Goal: Contribute content: Contribute content

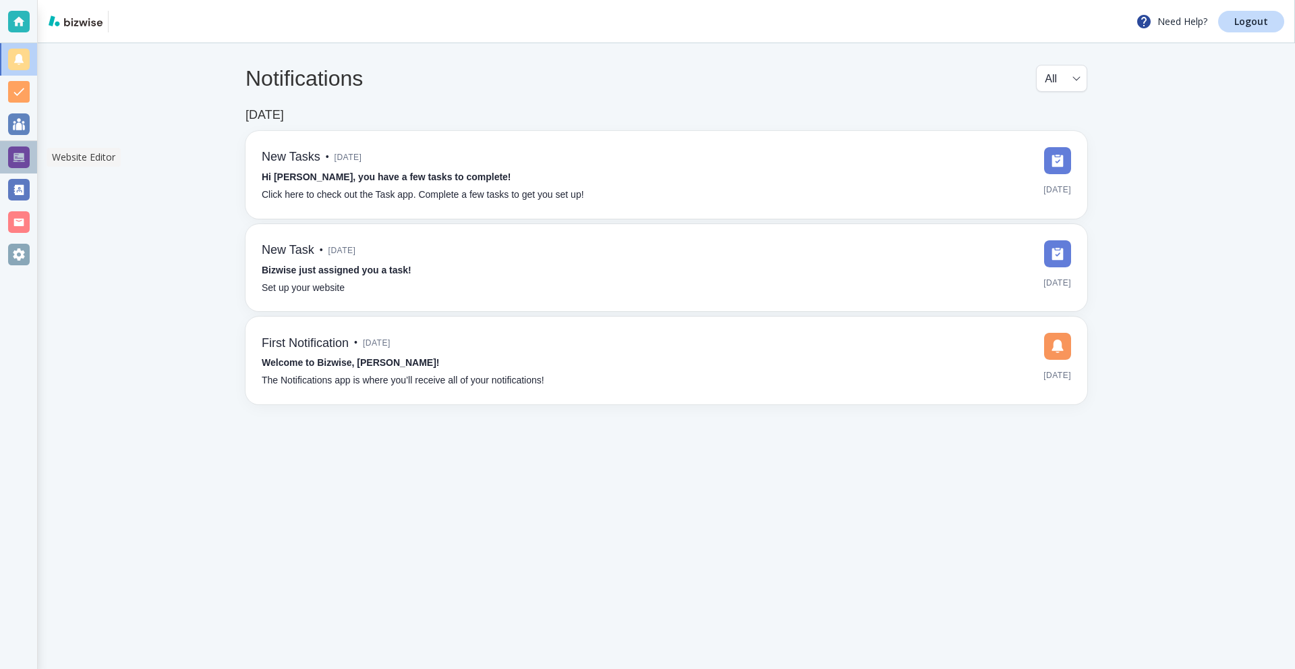
click at [20, 165] on div at bounding box center [19, 157] width 22 height 22
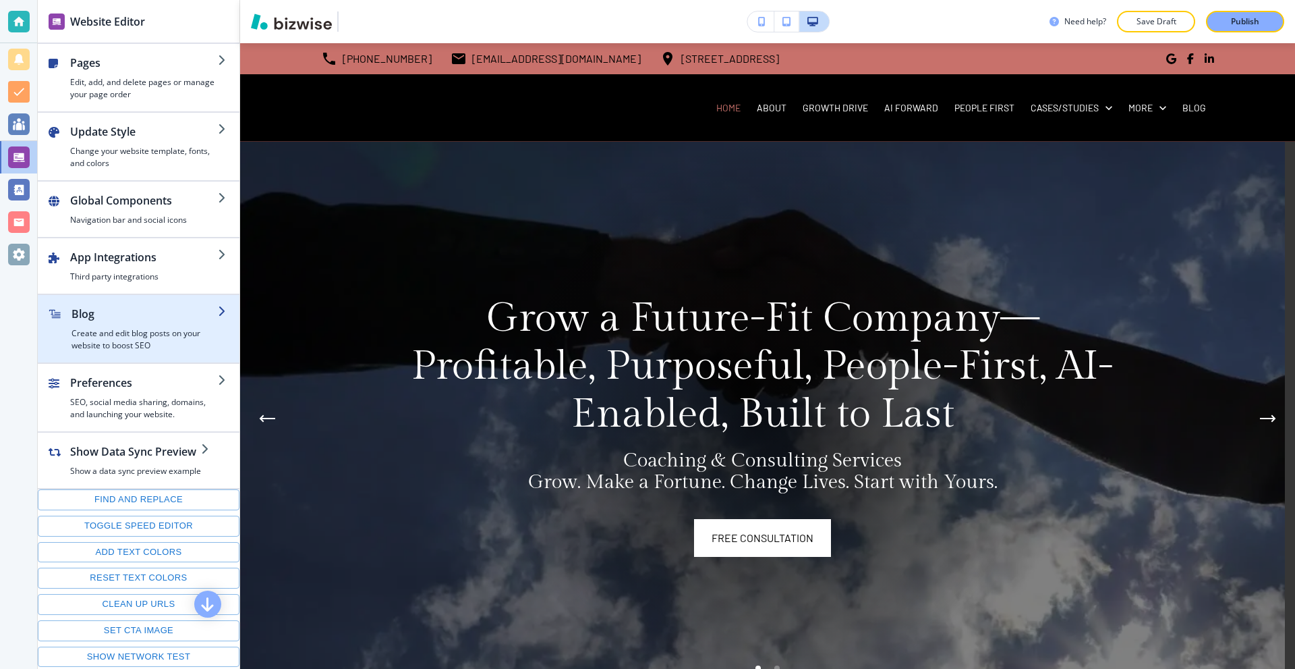
click at [133, 330] on h4 "Create and edit blog posts on your website to boost SEO" at bounding box center [145, 339] width 146 height 24
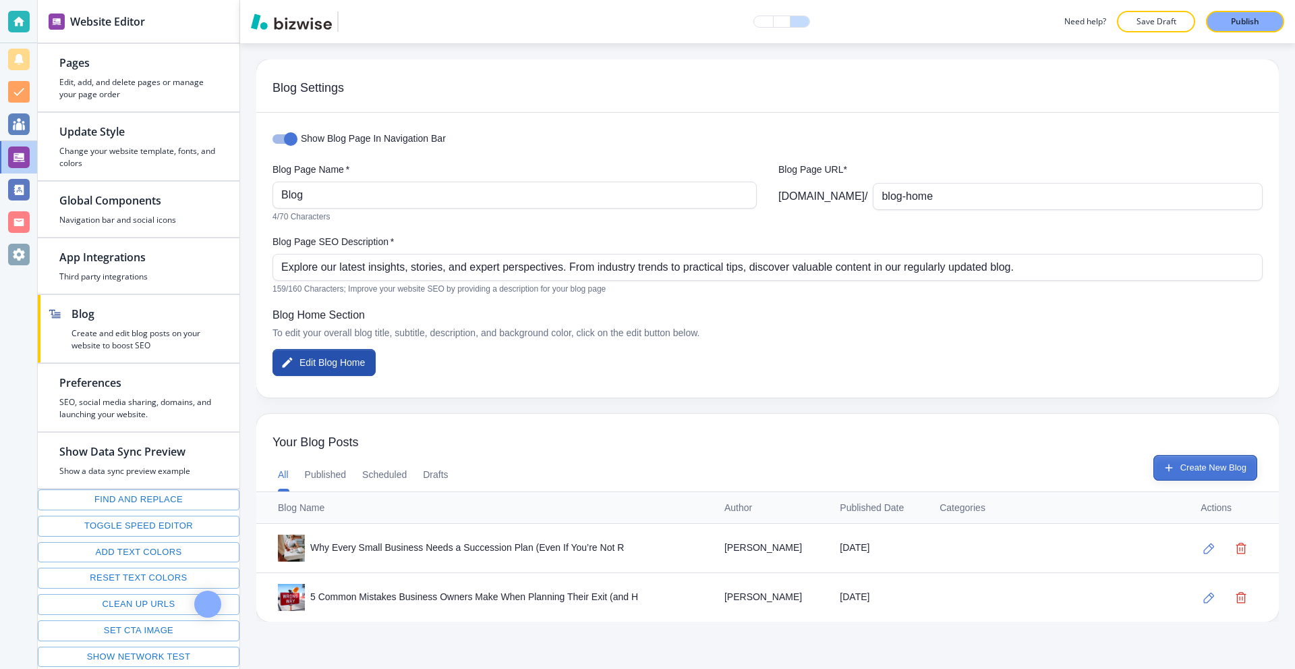
click at [1196, 458] on button "Create New Blog" at bounding box center [1206, 468] width 104 height 26
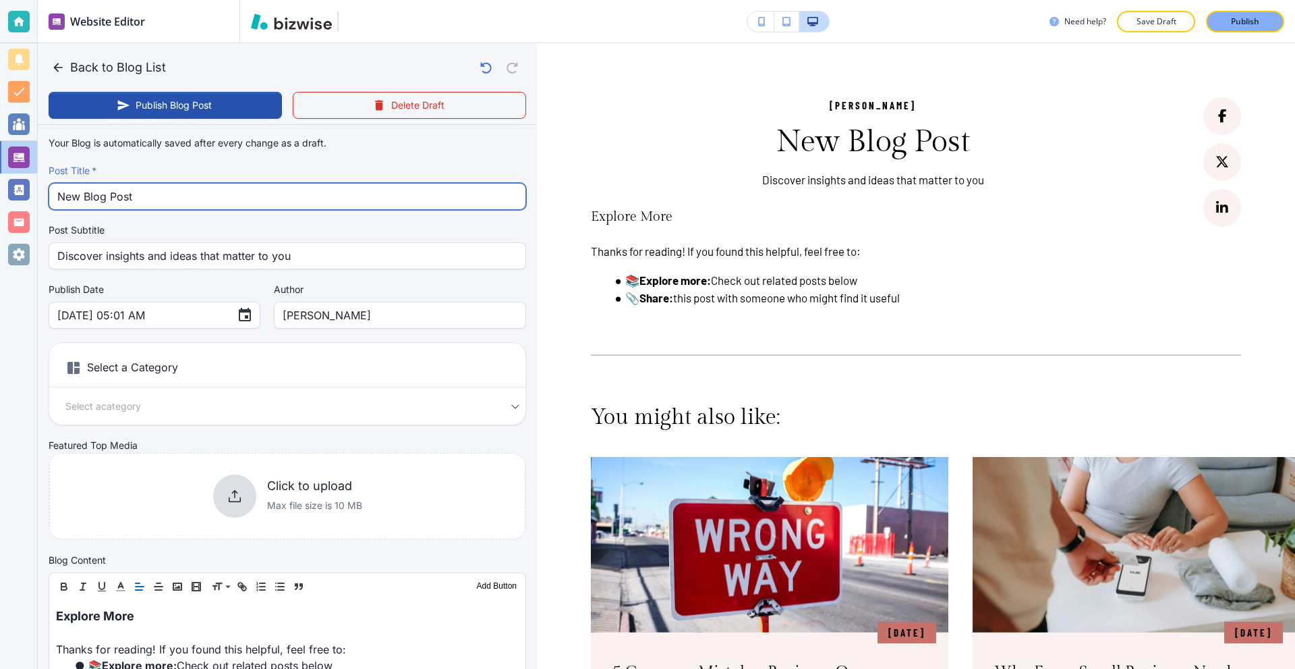
drag, startPoint x: 123, startPoint y: 200, endPoint x: 1, endPoint y: 205, distance: 122.9
click at [0, 205] on div "Website Editor Pages Edit, add, and delete pages or manage your page order Upda…" at bounding box center [647, 334] width 1295 height 669
paste input "The Strategic Growth Capacity System: Why Building Value Matters More Than Grow…"
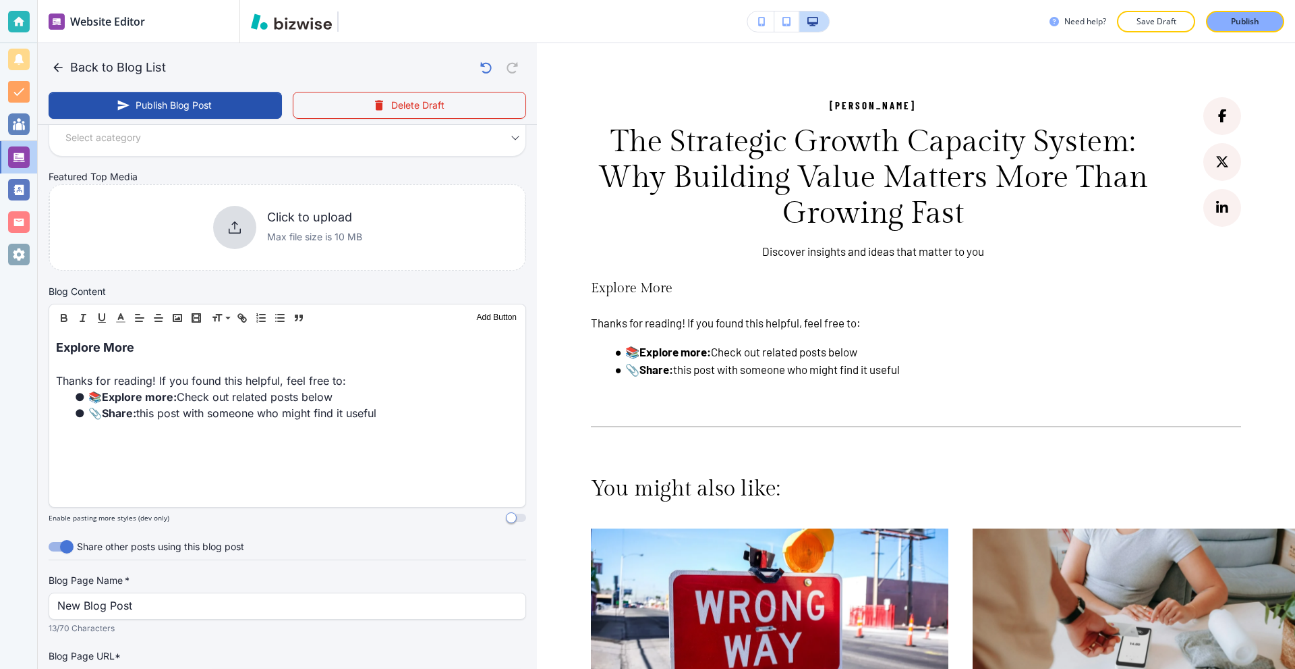
scroll to position [405, 0]
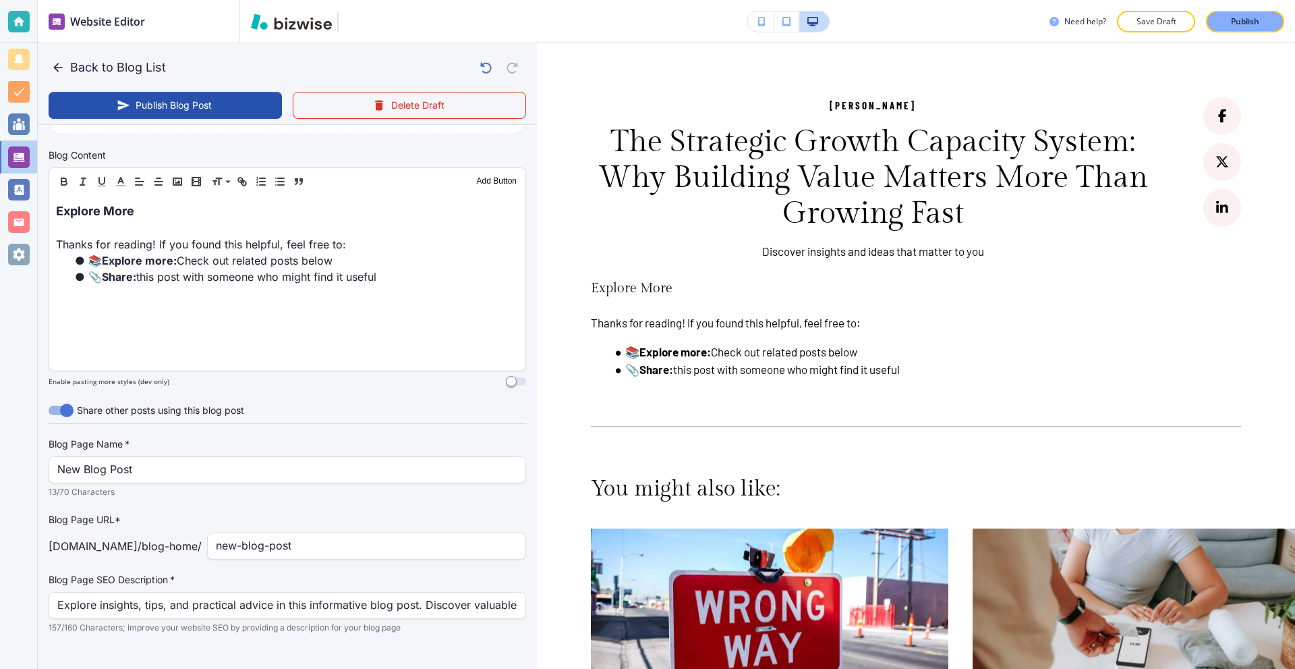
type input "The Strategic Growth Capacity System: Why Building Value Matters More Than Grow…"
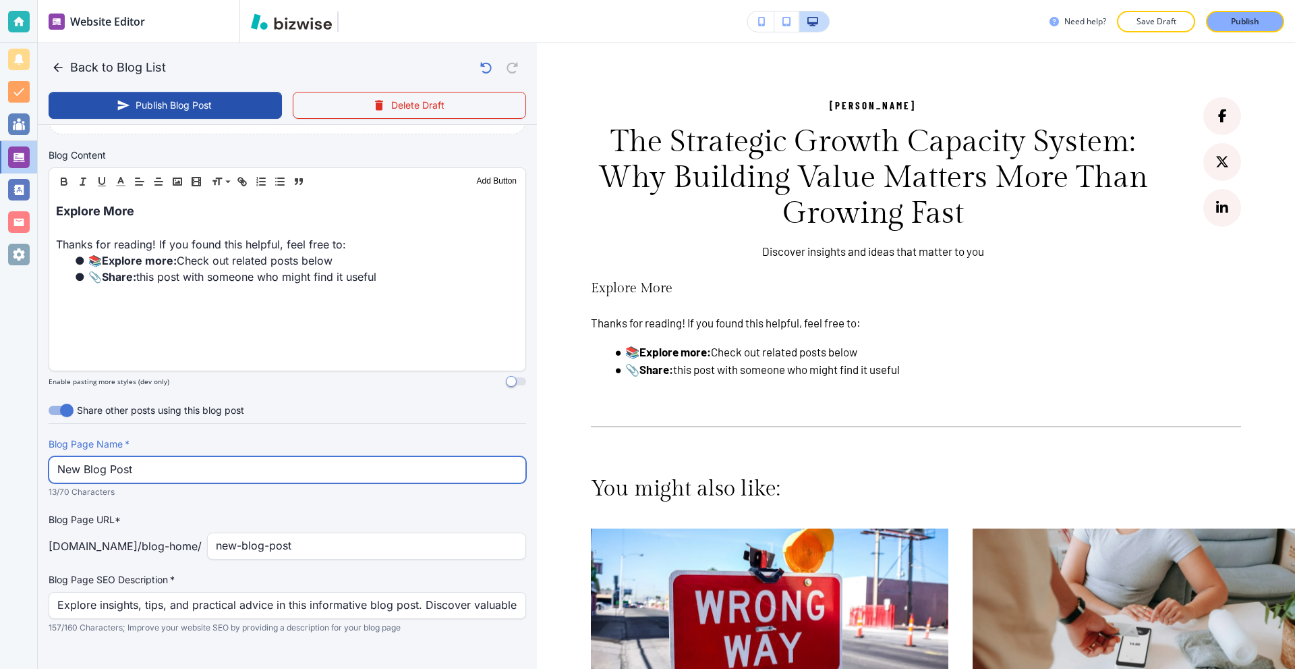
scroll to position [0, 0]
drag, startPoint x: 180, startPoint y: 462, endPoint x: 1, endPoint y: 465, distance: 179.5
click at [0, 465] on div "Website Editor Pages Edit, add, and delete pages or manage your page order Upda…" at bounding box center [647, 334] width 1295 height 669
paste input "The Strategic Growth Capacity System: Why Building Value Matters More"
type input "The Strategic Growth Capacity System: Why Building Value Matters More"
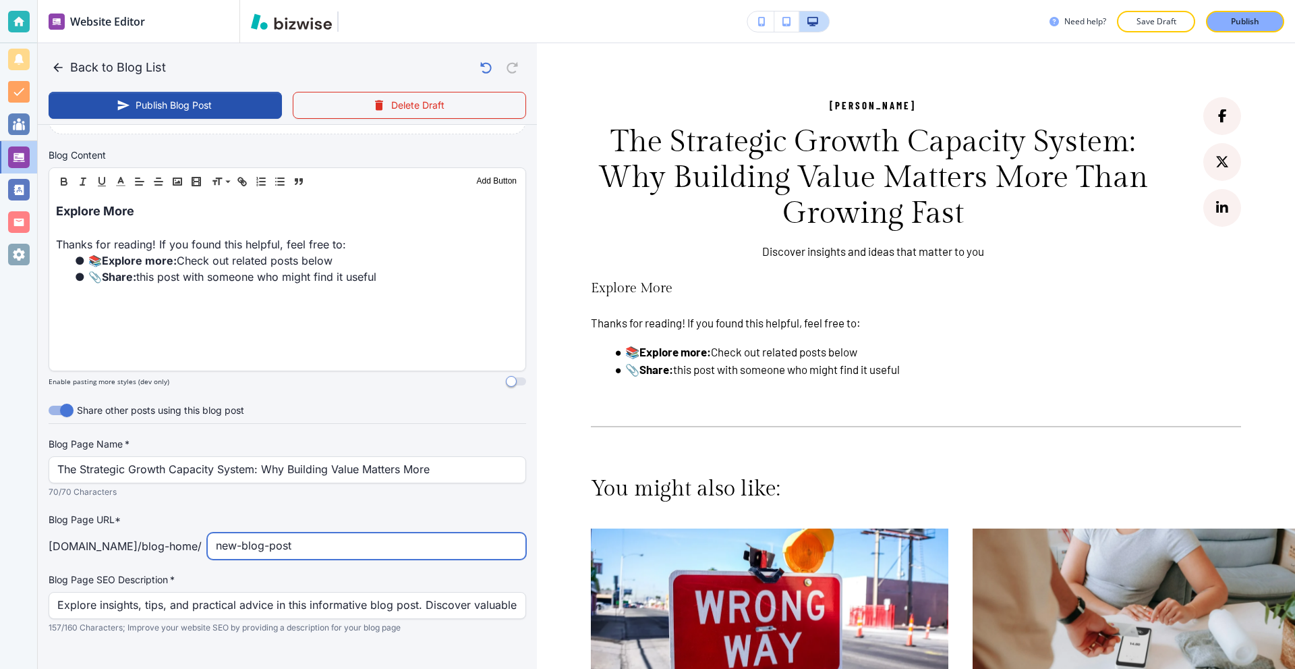
drag, startPoint x: 356, startPoint y: 546, endPoint x: 104, endPoint y: 535, distance: 251.9
click at [115, 535] on div "netgoodbusiness.com /blog-home / new-blog-post ​" at bounding box center [288, 545] width 478 height 27
paste input "The Strategic Growth Capacity System: Why Building Value Matters More Than Grow…"
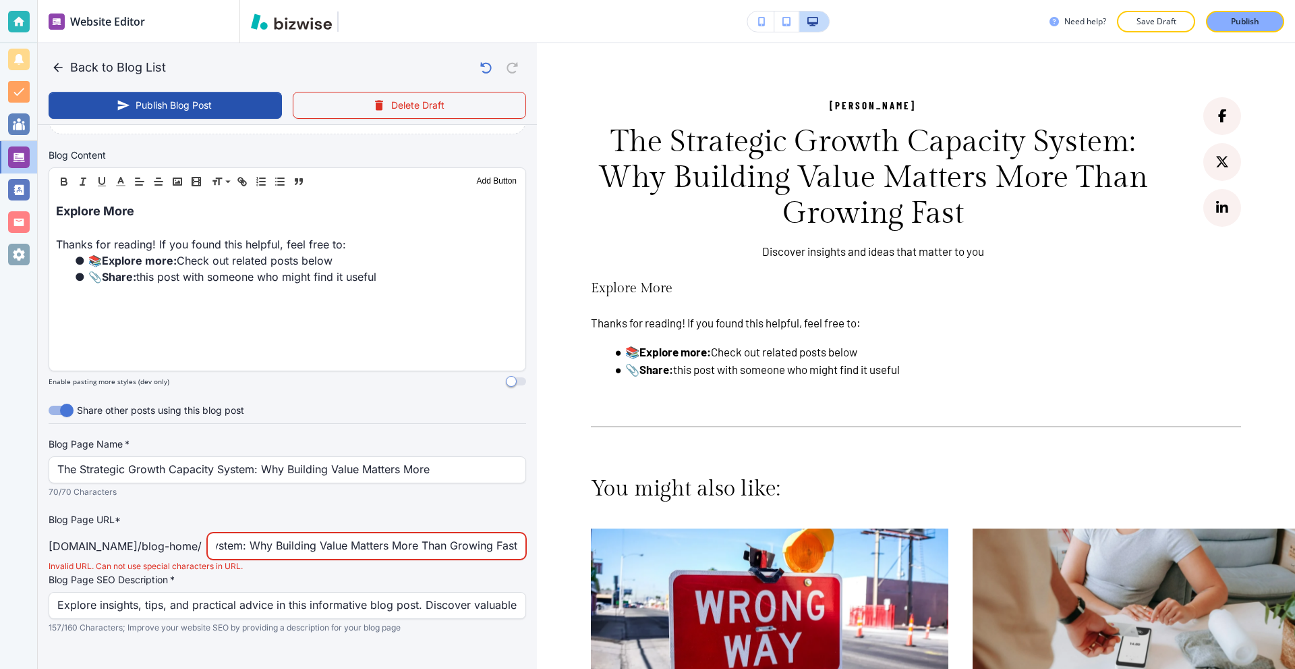
click at [374, 550] on input "The Strategic Growth Capacity System: Why Building Value Matters More Than Grow…" at bounding box center [367, 546] width 302 height 26
type input "s"
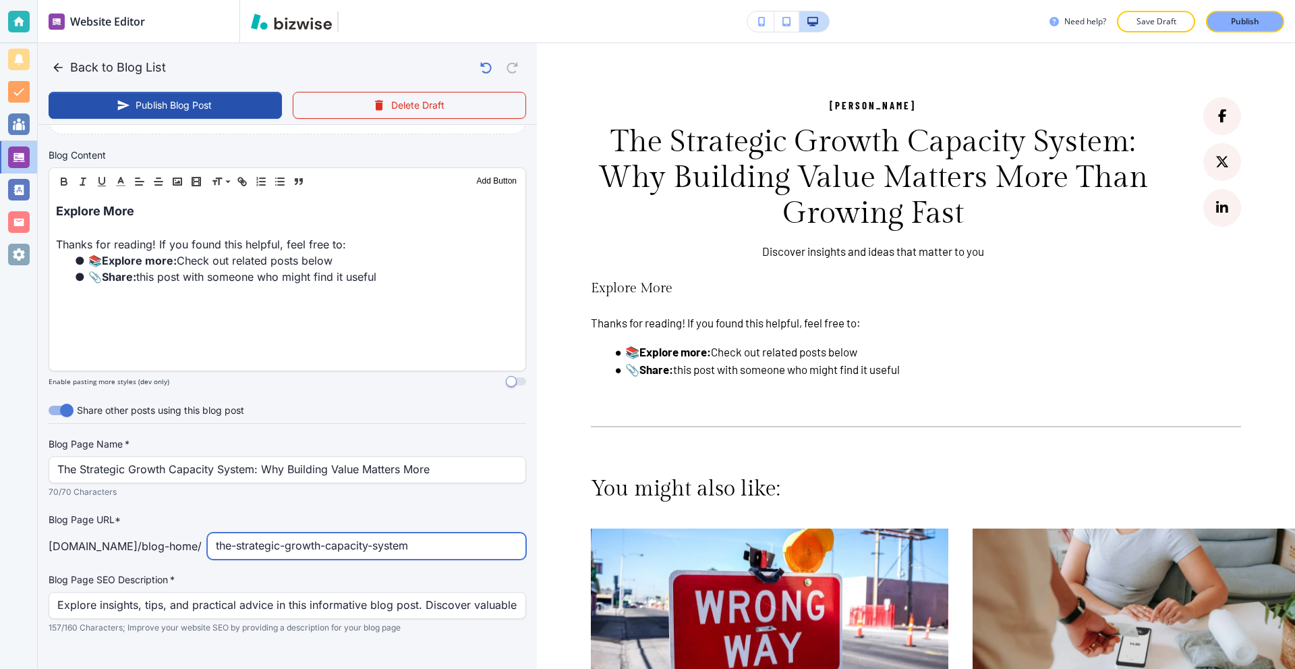
type input "the-strategic-growth-capacity-system"
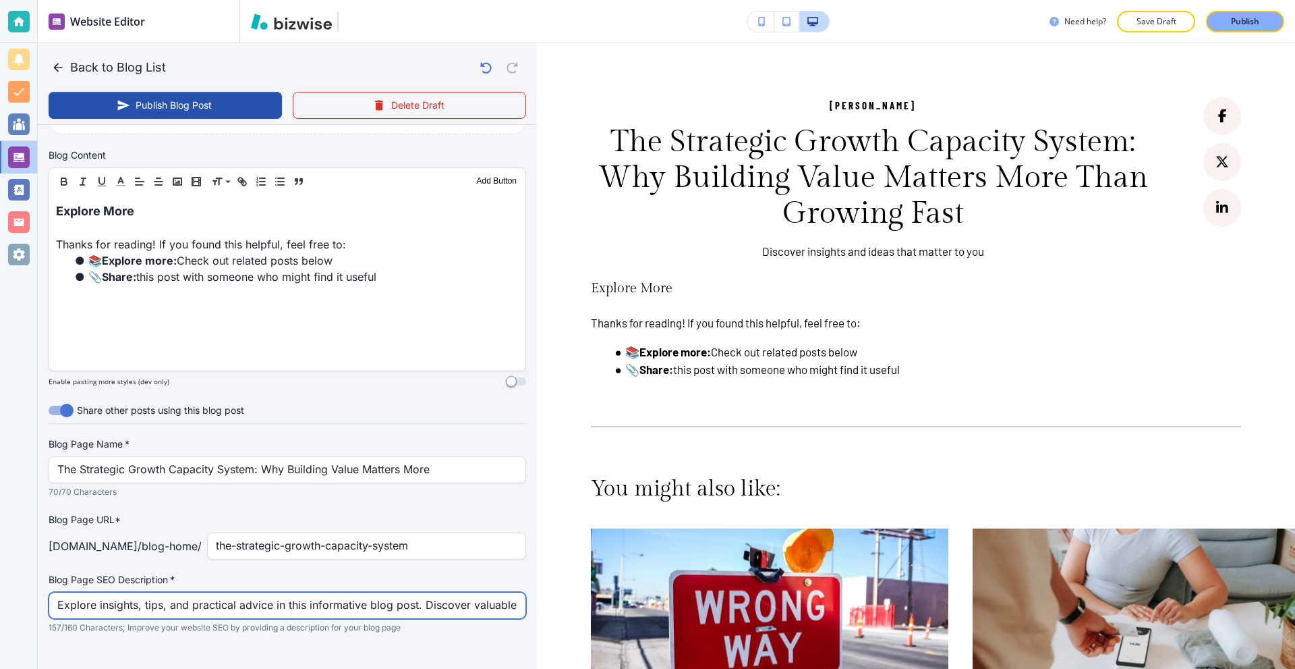
click at [199, 598] on input "Explore insights, tips, and practical advice in this informative blog post. Dis…" at bounding box center [287, 605] width 460 height 26
paste input "Discover why building lasting value is more powerful than chasing fast growth a…"
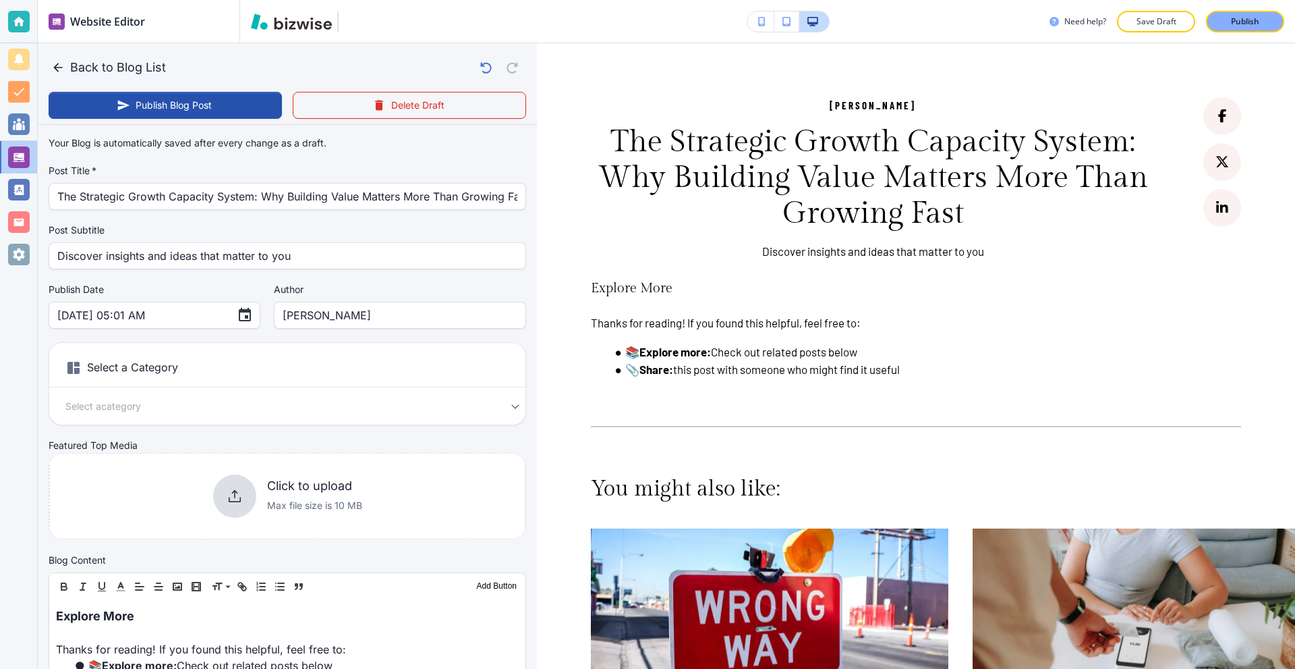
type input "Discover why building lasting value is more powerful than chasing fast growth a…"
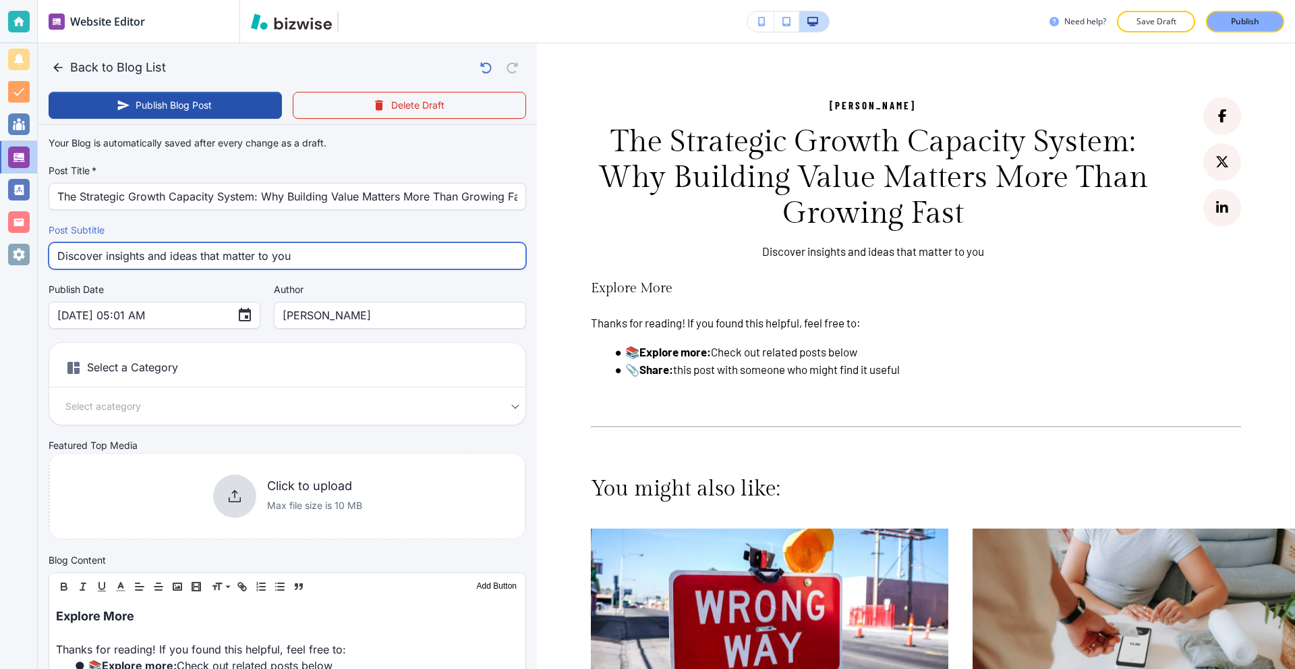
click at [202, 254] on input "Discover insights and ideas that matter to you" at bounding box center [287, 256] width 460 height 26
paste input "why building lasting value is more powerful than chasing fast growth and learn …"
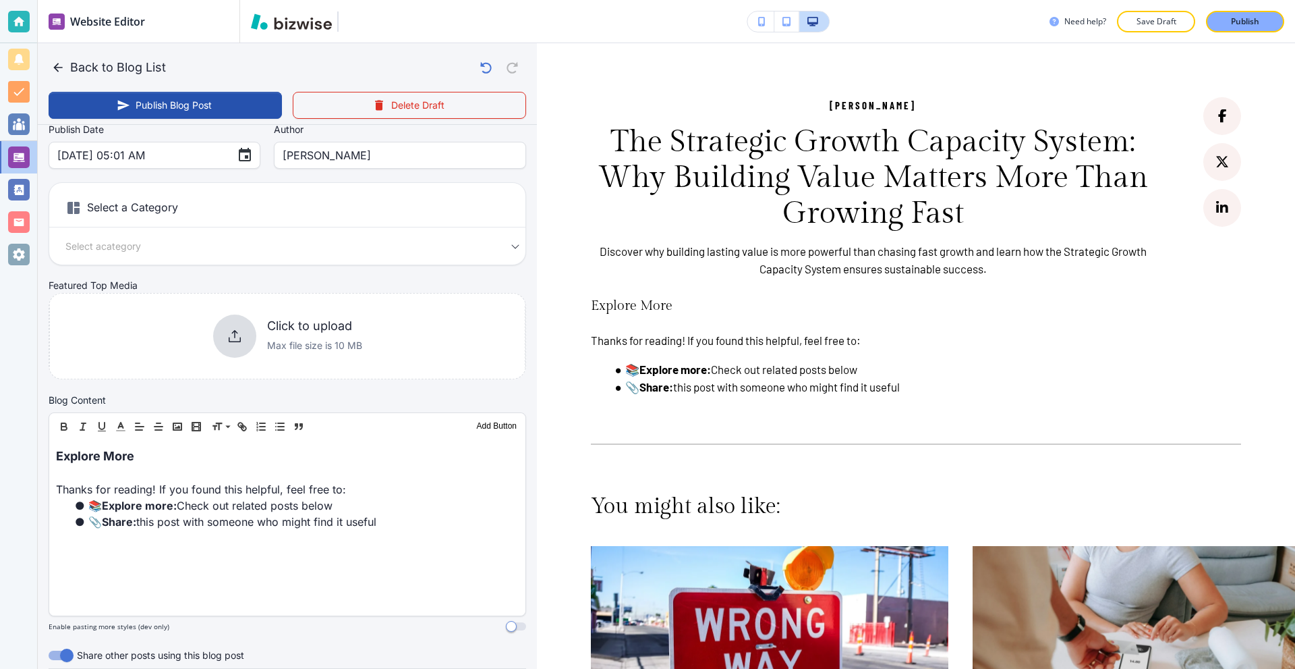
scroll to position [202, 0]
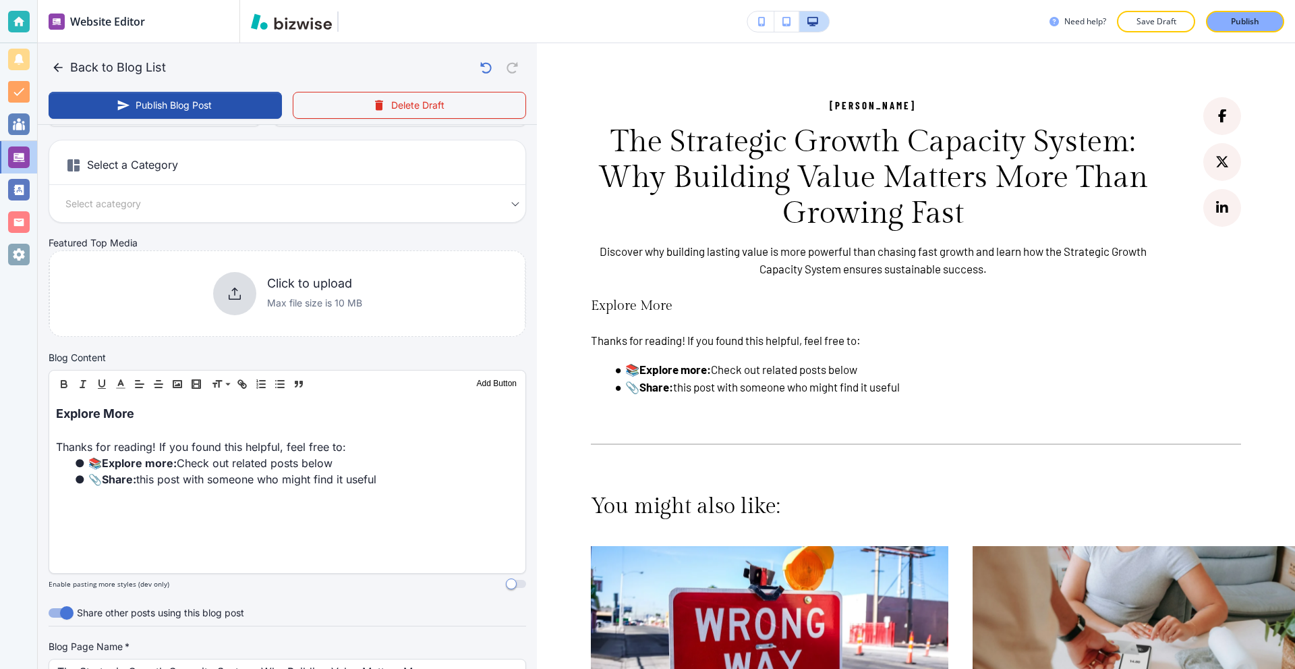
type input "Discover why building lasting value is more powerful than chasing fast growth a…"
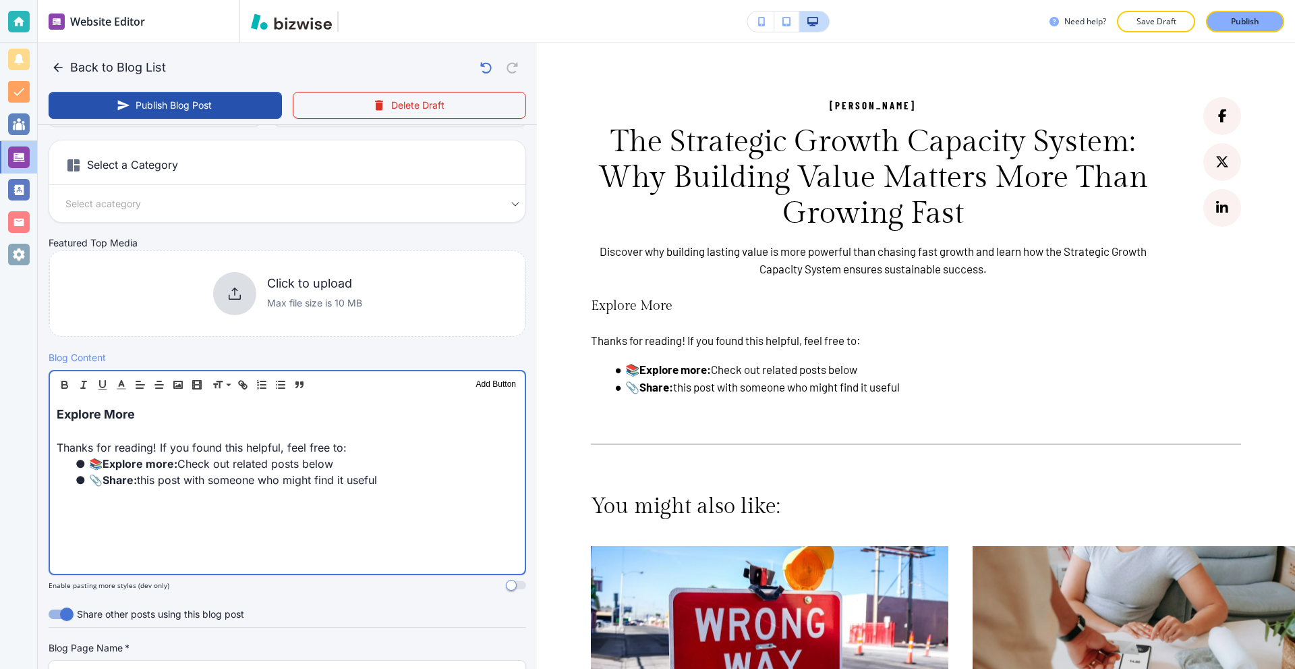
scroll to position [203, 0]
drag, startPoint x: 430, startPoint y: 491, endPoint x: 0, endPoint y: 393, distance: 440.9
click at [0, 393] on div "Website Editor Pages Edit, add, and delete pages or manage your page order Upda…" at bounding box center [647, 334] width 1295 height 669
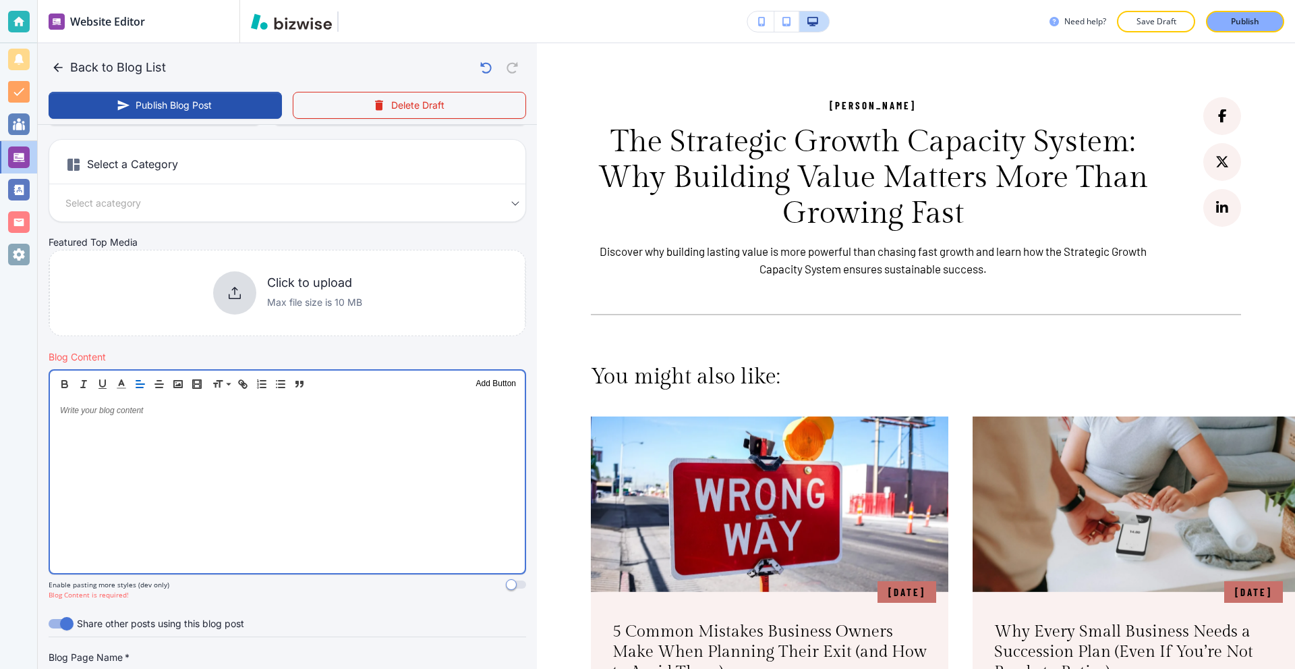
click at [320, 435] on div at bounding box center [287, 484] width 475 height 175
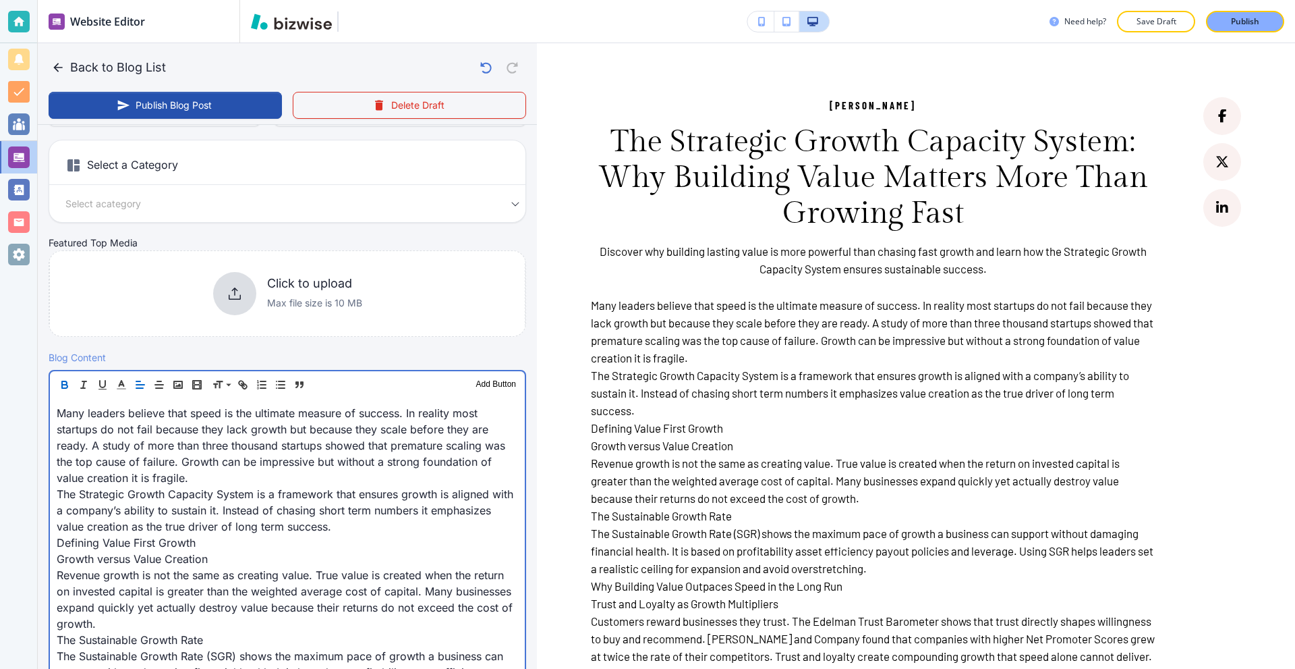
click at [269, 480] on p "Many leaders believe that speed is the ultimate measure of success. In reality …" at bounding box center [287, 445] width 461 height 81
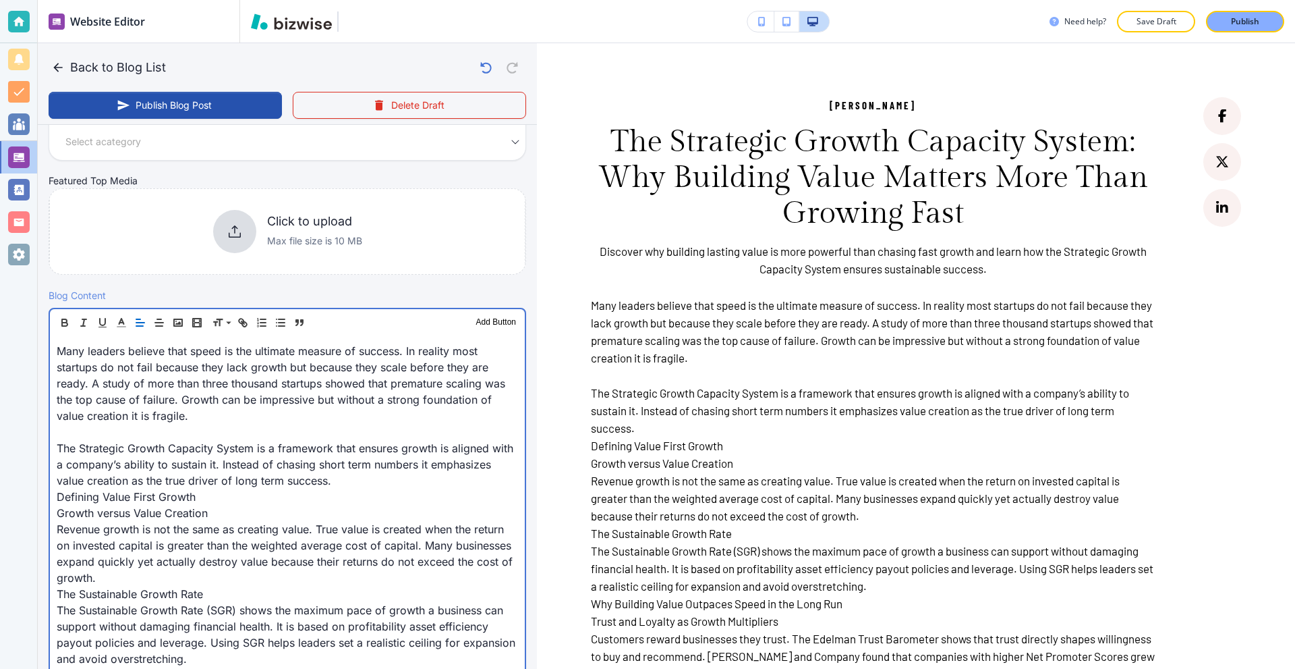
scroll to position [270, 0]
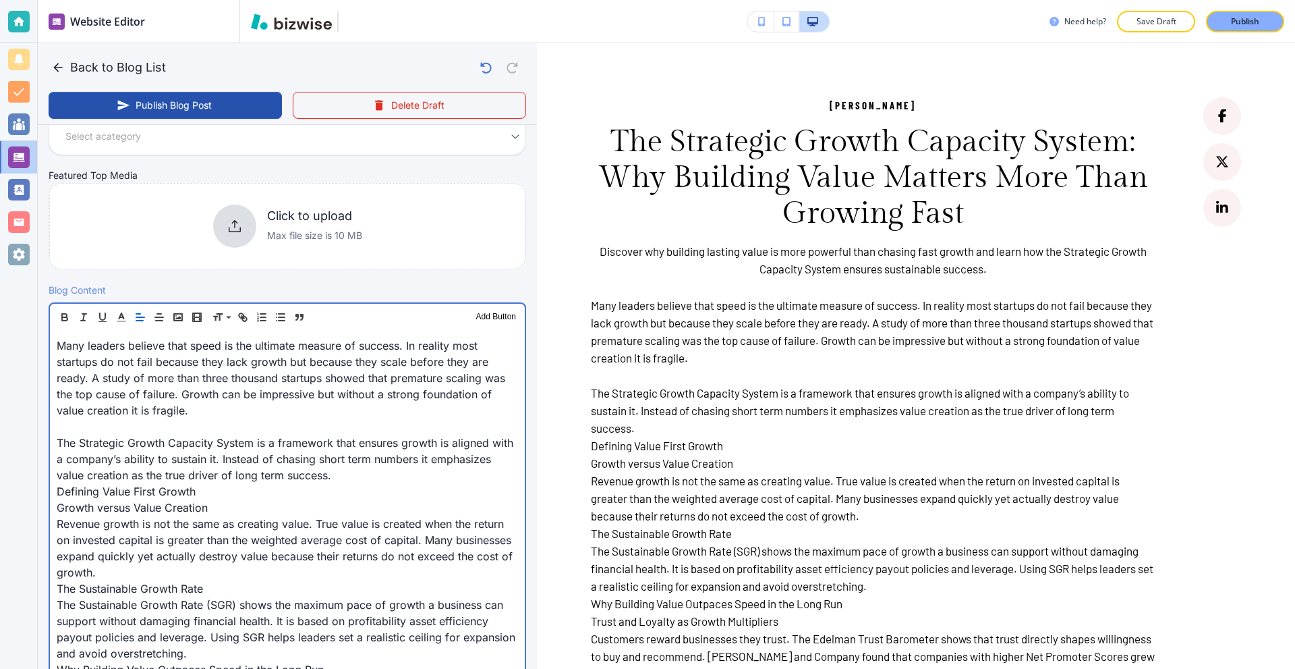
click at [406, 475] on p "The Strategic Growth Capacity System is a framework that ensures growth is alig…" at bounding box center [287, 458] width 461 height 49
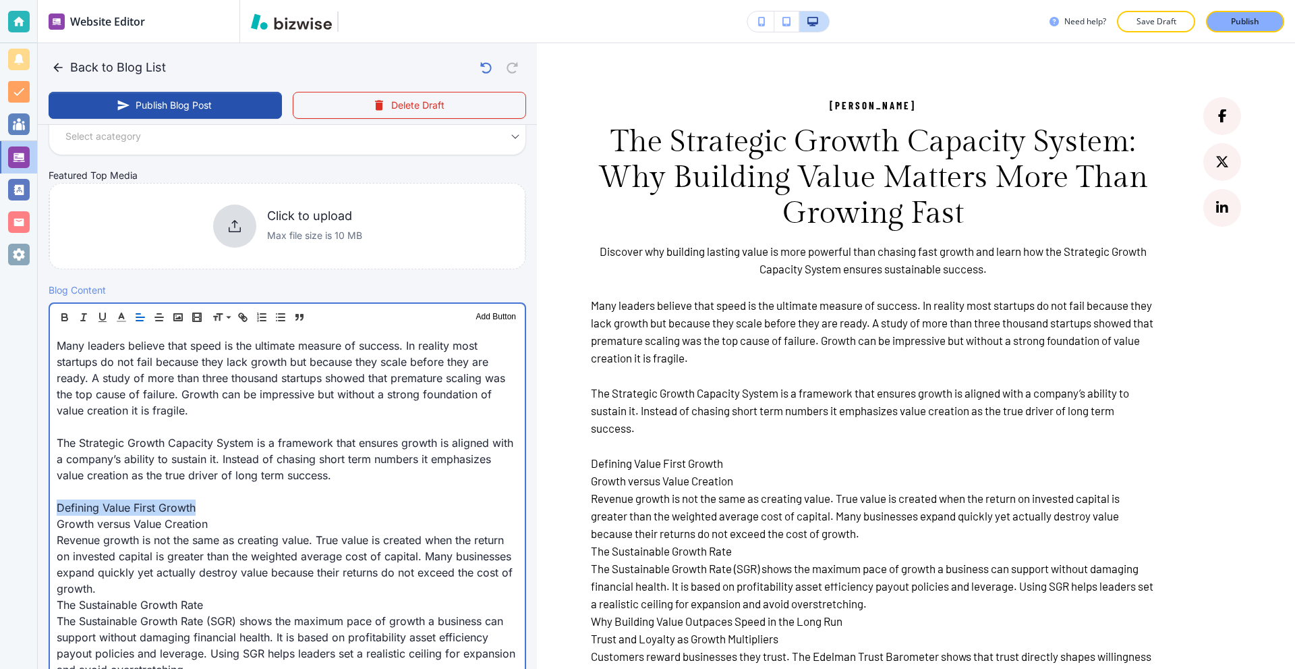
drag, startPoint x: 227, startPoint y: 507, endPoint x: 0, endPoint y: 508, distance: 226.7
click at [0, 508] on div "Website Editor Pages Edit, add, and delete pages or manage your page order Upda…" at bounding box center [647, 334] width 1295 height 669
click at [225, 509] on p "Defining Value First Growth" at bounding box center [287, 507] width 461 height 16
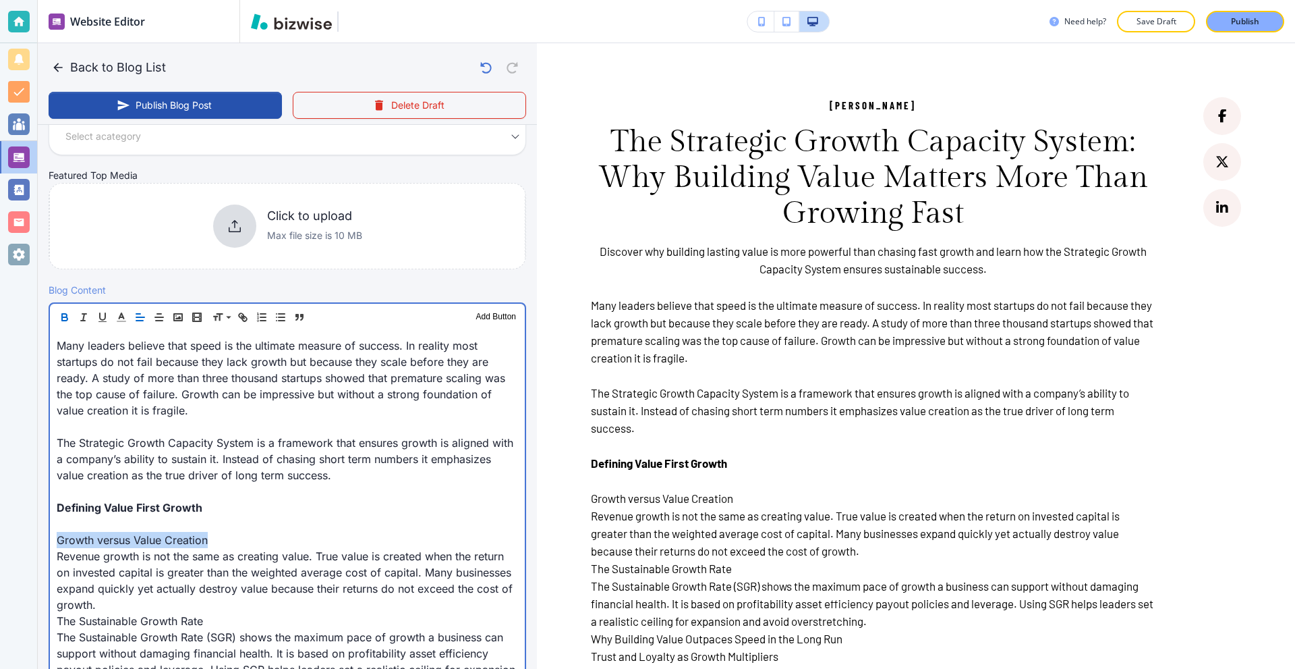
drag, startPoint x: 218, startPoint y: 538, endPoint x: 0, endPoint y: 538, distance: 217.9
click at [0, 538] on div "Website Editor Pages Edit, add, and delete pages or manage your page order Upda…" at bounding box center [647, 334] width 1295 height 669
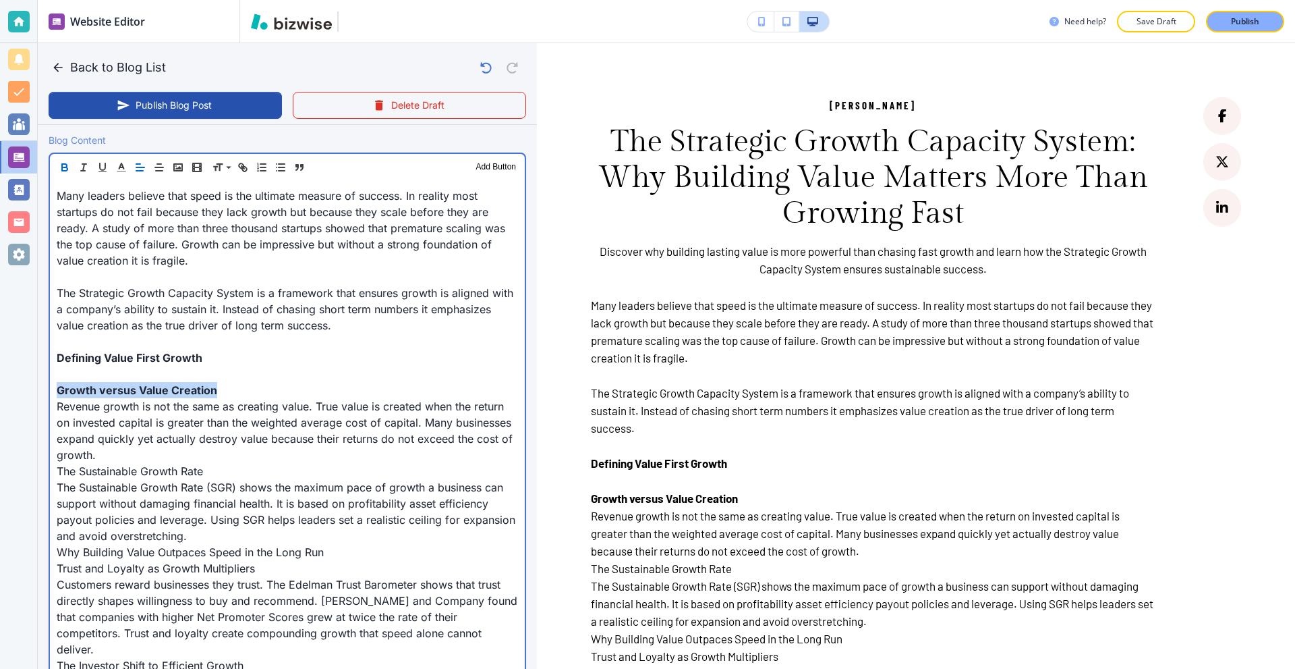
scroll to position [472, 0]
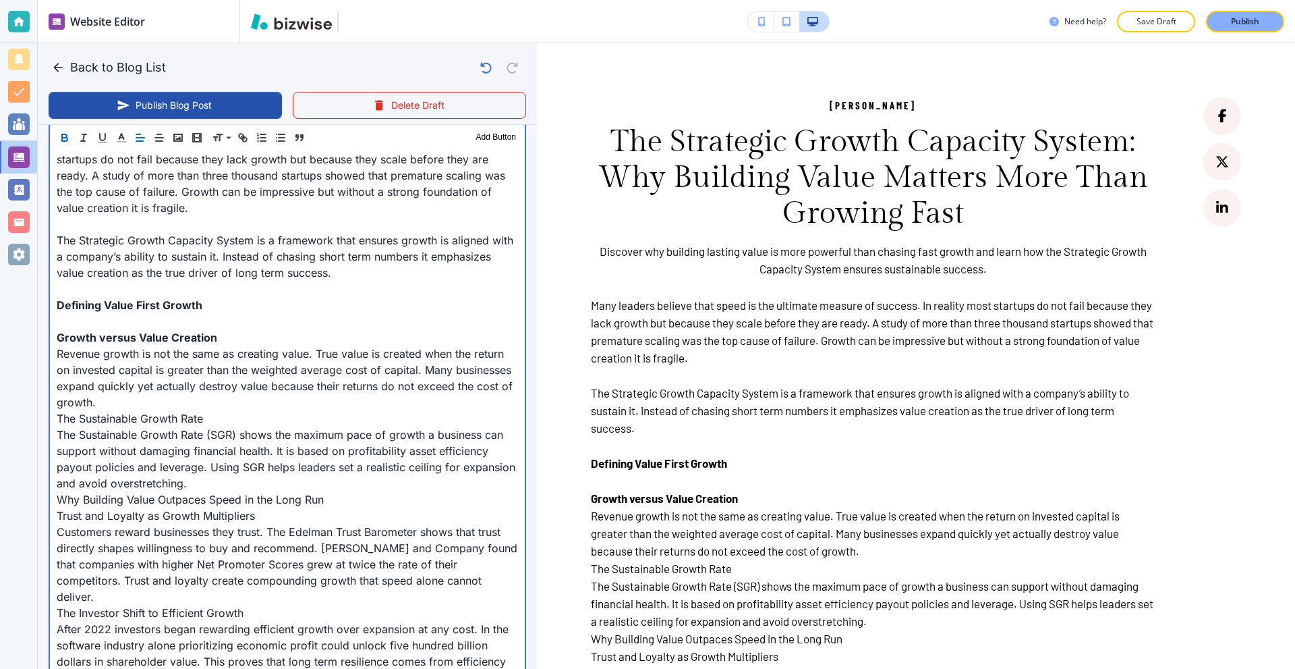
click at [213, 404] on p "Revenue growth is not the same as creating value. True value is created when th…" at bounding box center [287, 377] width 461 height 65
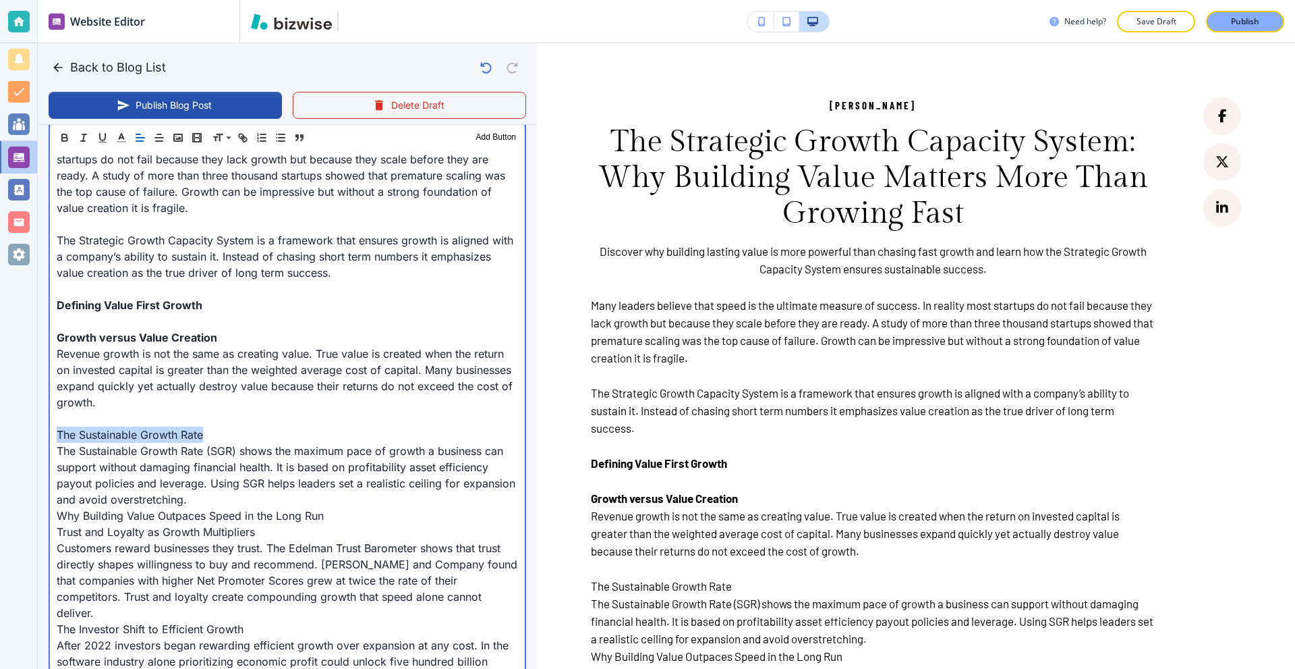
drag, startPoint x: 216, startPoint y: 432, endPoint x: 1, endPoint y: 433, distance: 214.5
click at [7, 434] on div "Website Editor Pages Edit, add, and delete pages or manage your page order Upda…" at bounding box center [647, 334] width 1295 height 669
click at [263, 500] on p "The Sustainable Growth Rate (SGR) shows the maximum pace of growth a business c…" at bounding box center [287, 475] width 461 height 65
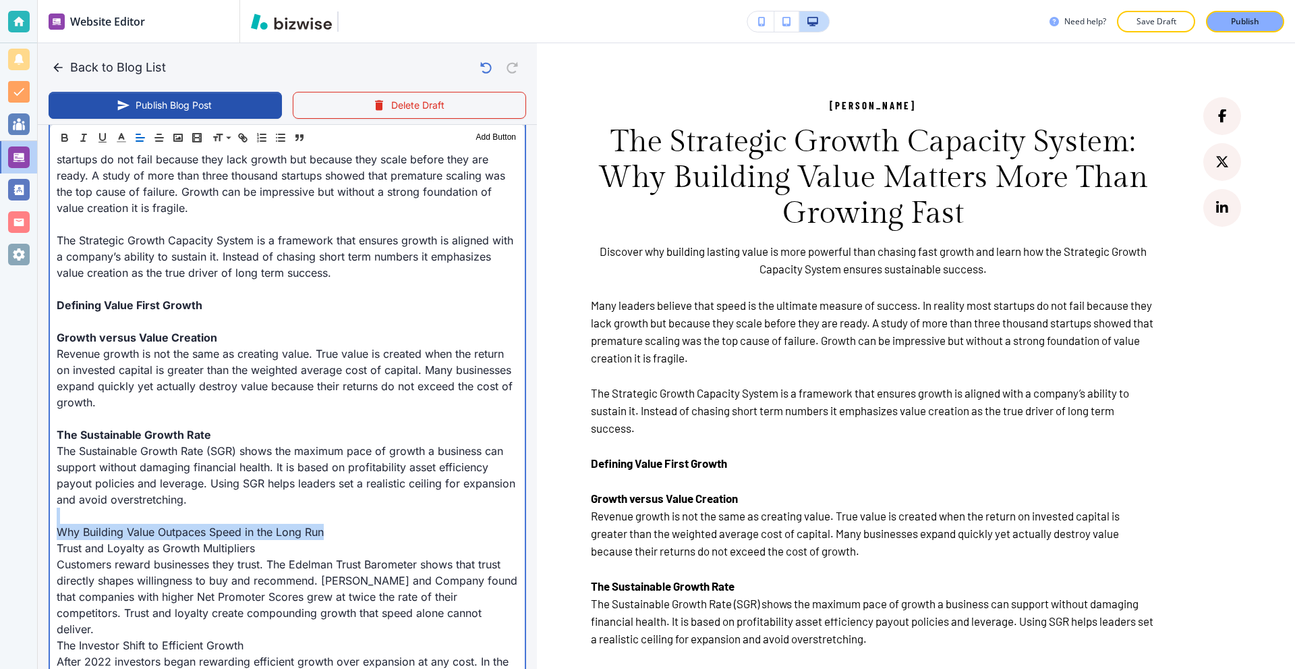
drag, startPoint x: 356, startPoint y: 530, endPoint x: 40, endPoint y: 519, distance: 315.9
click at [361, 534] on p "Why Building Value Outpaces Speed in the Long Run" at bounding box center [287, 531] width 461 height 16
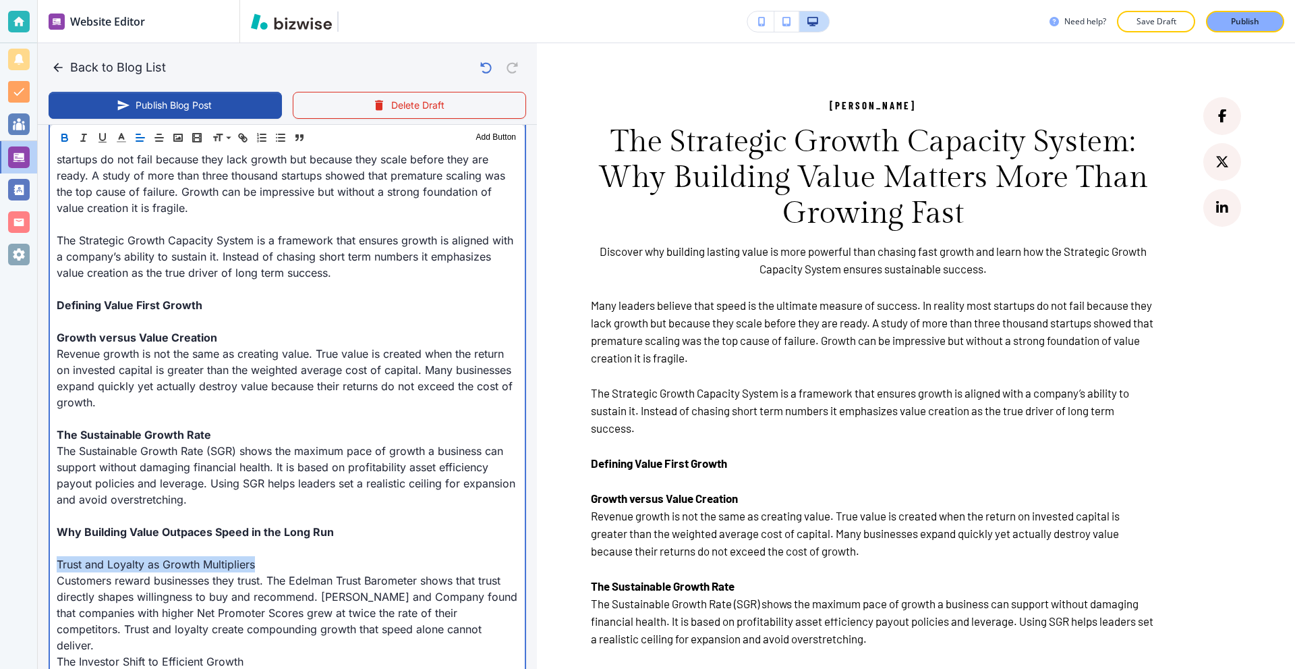
drag, startPoint x: 287, startPoint y: 558, endPoint x: 7, endPoint y: 552, distance: 280.0
click at [7, 552] on div "Website Editor Pages Edit, add, and delete pages or manage your page order Upda…" at bounding box center [647, 334] width 1295 height 669
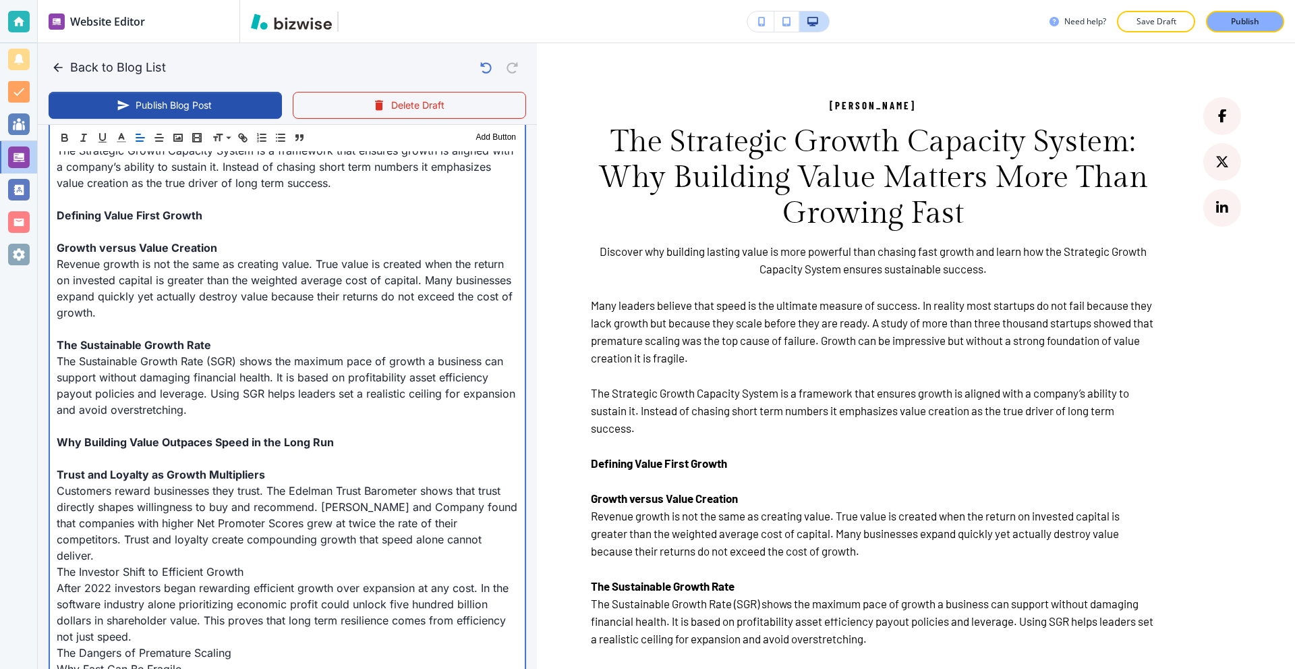
scroll to position [607, 0]
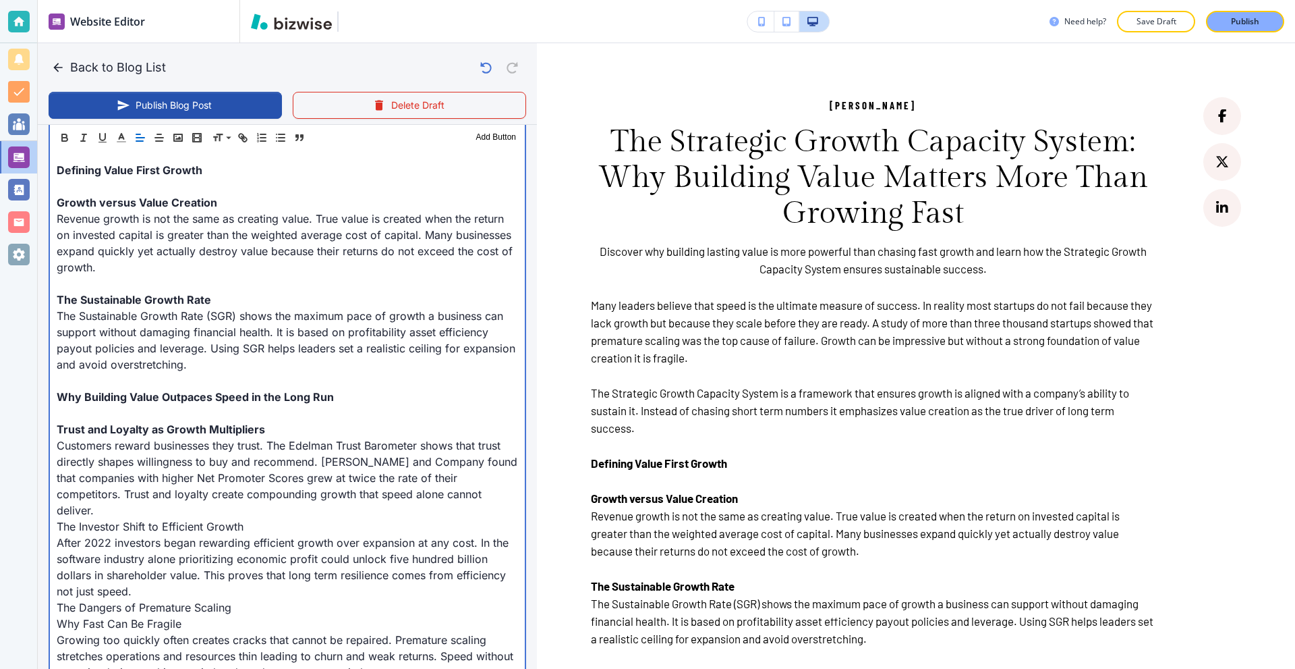
click at [487, 498] on p "Customers reward businesses they trust. The Edelman Trust Barometer shows that …" at bounding box center [287, 477] width 461 height 81
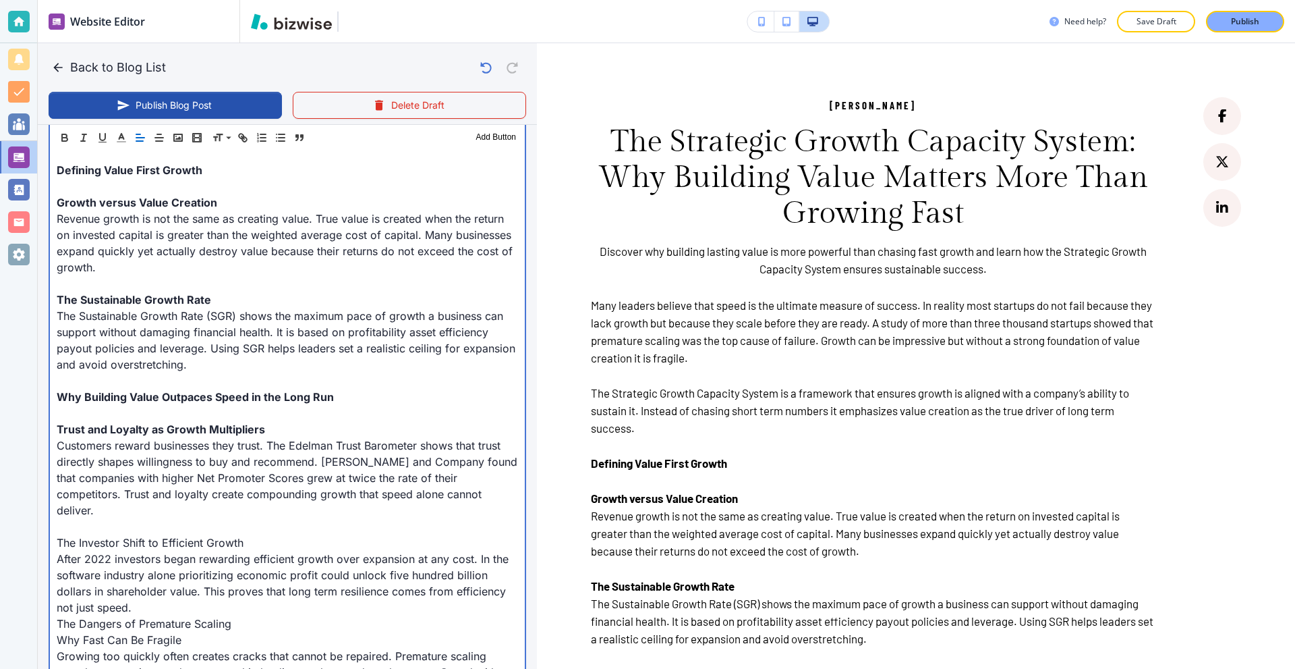
drag, startPoint x: 239, startPoint y: 530, endPoint x: 2, endPoint y: 534, distance: 237.5
click at [0, 535] on div "Website Editor Pages Edit, add, and delete pages or manage your page order Upda…" at bounding box center [647, 334] width 1295 height 669
click at [277, 534] on p "The Investor Shift to Efficient Growth" at bounding box center [287, 542] width 461 height 16
drag, startPoint x: 277, startPoint y: 528, endPoint x: 0, endPoint y: 523, distance: 276.6
click at [0, 523] on div "Website Editor Pages Edit, add, and delete pages or manage your page order Upda…" at bounding box center [647, 334] width 1295 height 669
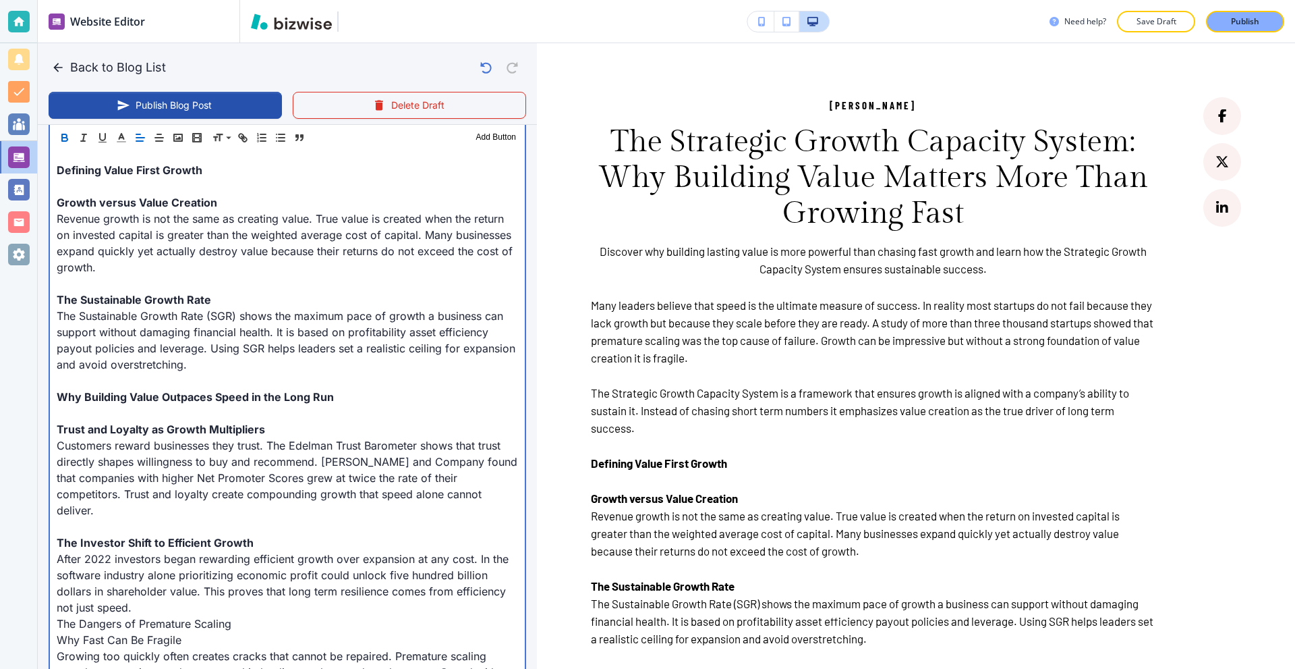
click at [203, 586] on p "After 2022 investors began rewarding efficient growth over expansion at any cos…" at bounding box center [287, 582] width 461 height 65
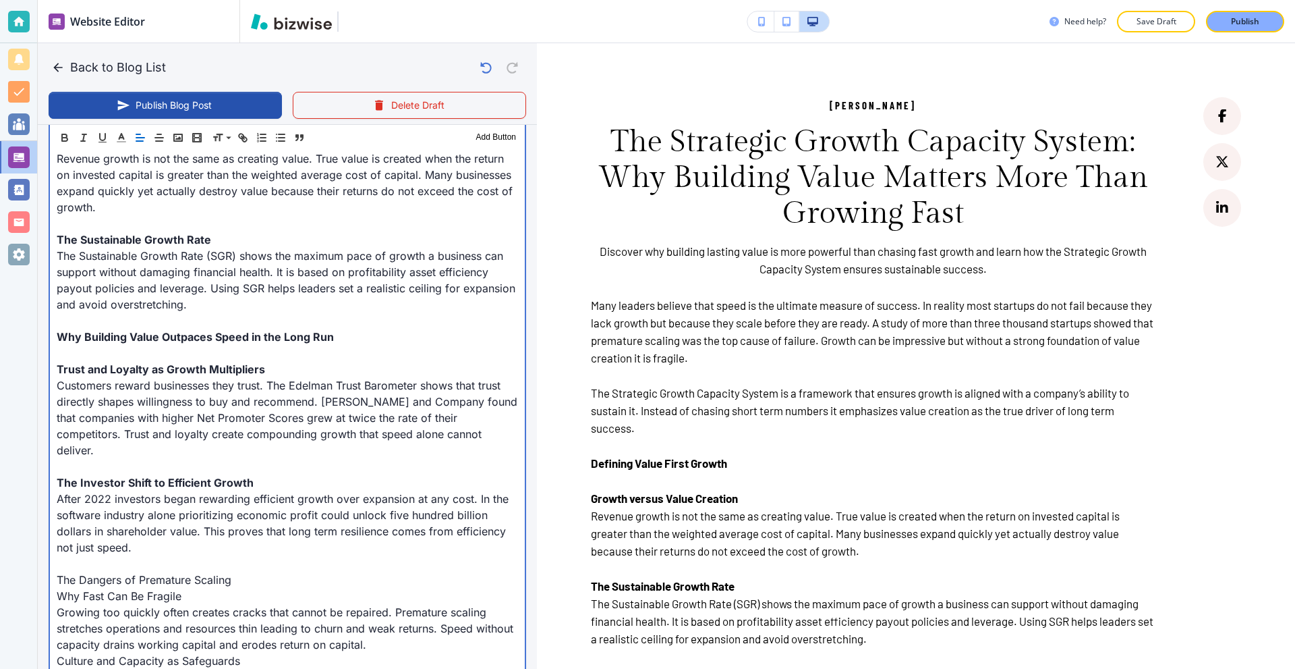
scroll to position [675, 0]
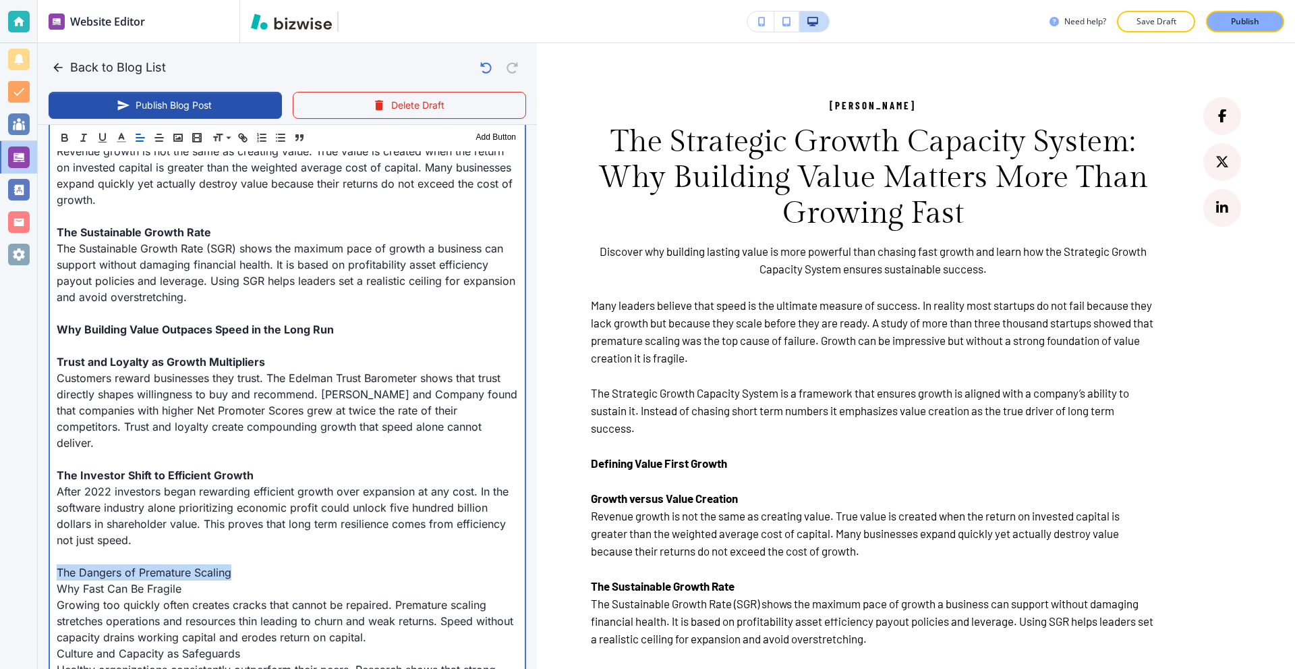
drag, startPoint x: 246, startPoint y: 554, endPoint x: 9, endPoint y: 547, distance: 236.2
click at [5, 547] on div "Website Editor Pages Edit, add, and delete pages or manage your page order Upda…" at bounding box center [647, 334] width 1295 height 669
click at [254, 564] on p "The Dangers of Premature Scaling" at bounding box center [287, 572] width 461 height 16
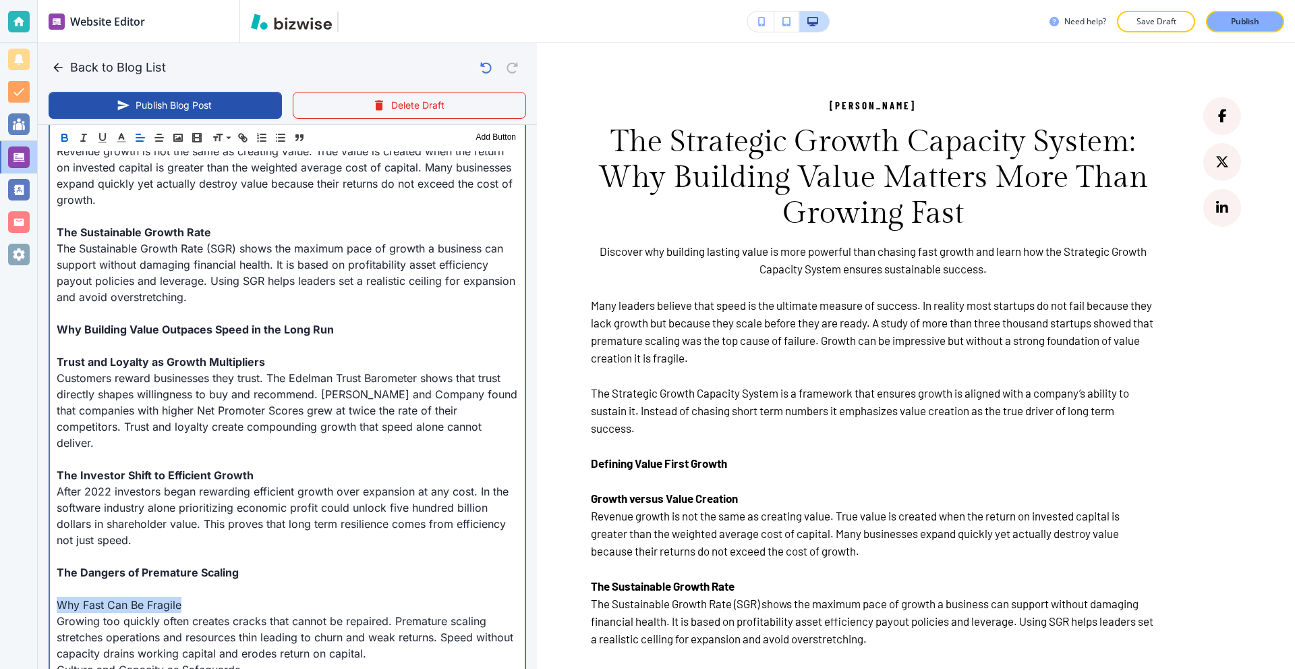
drag, startPoint x: 215, startPoint y: 586, endPoint x: 20, endPoint y: 577, distance: 195.2
click at [0, 578] on div "Website Editor Pages Edit, add, and delete pages or manage your page order Upda…" at bounding box center [647, 334] width 1295 height 669
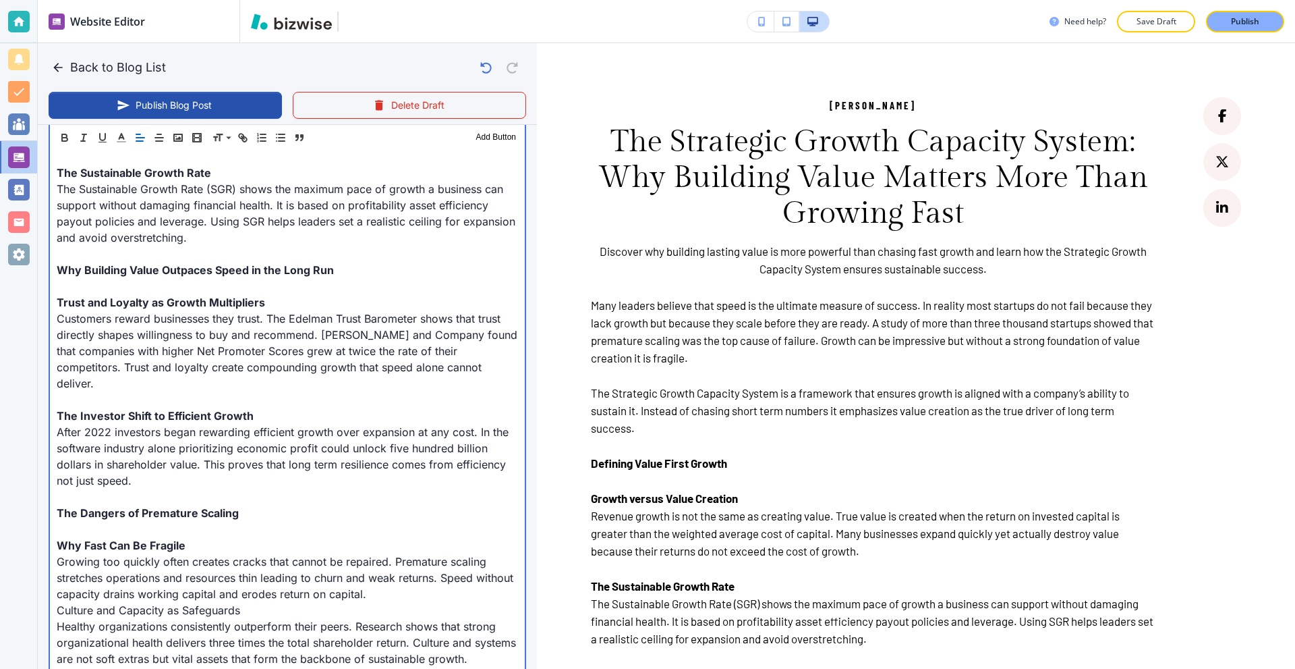
scroll to position [742, 0]
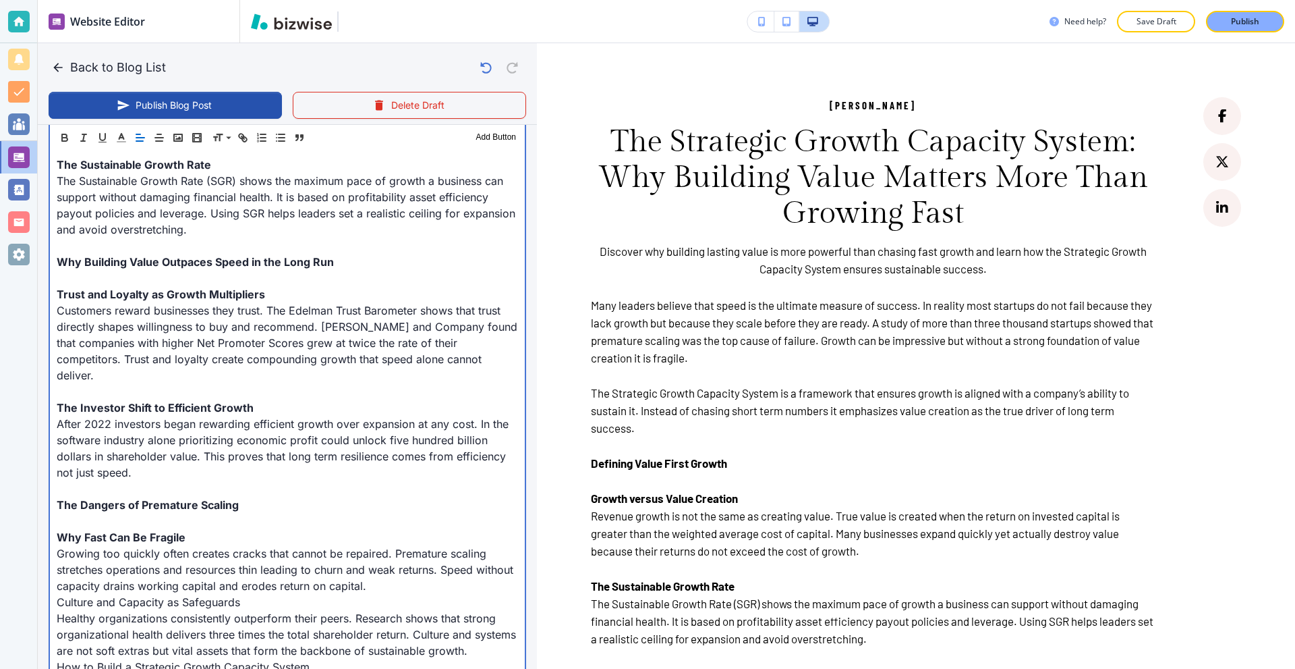
click at [421, 569] on p "Growing too quickly often creates cracks that cannot be repaired. Premature sca…" at bounding box center [287, 569] width 461 height 49
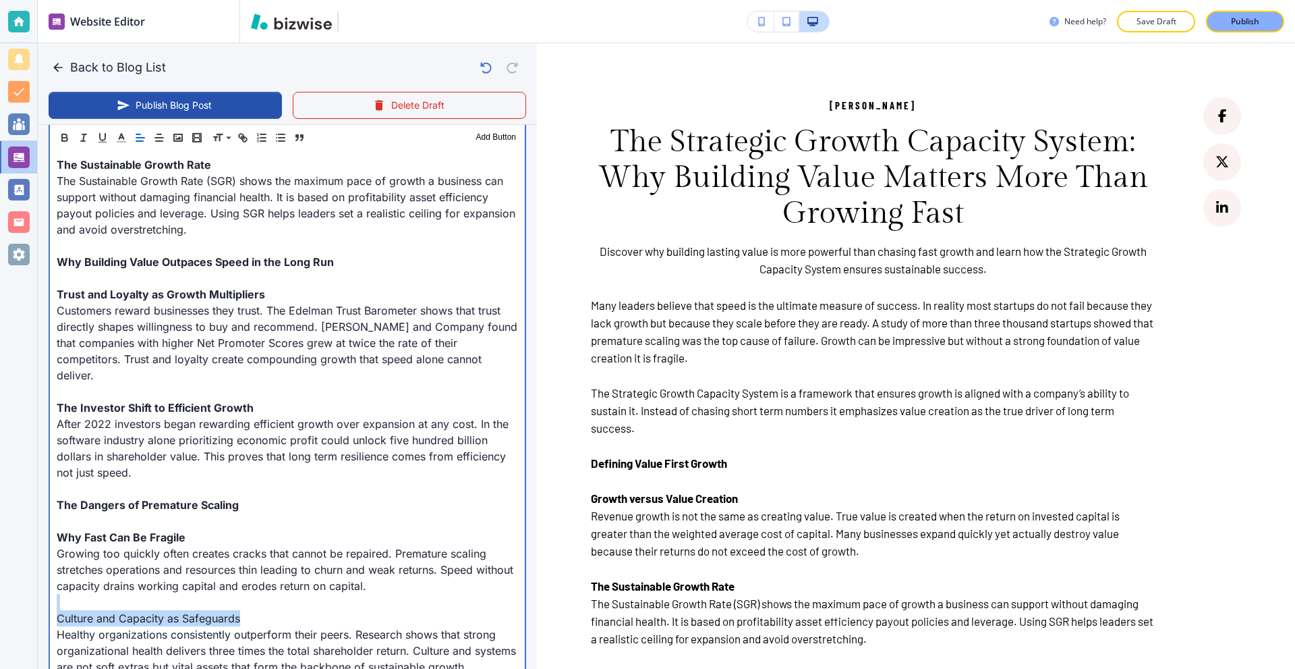
drag, startPoint x: 254, startPoint y: 598, endPoint x: 0, endPoint y: 582, distance: 254.2
click at [2, 582] on div "Website Editor Pages Edit, add, and delete pages or manage your page order Upda…" at bounding box center [647, 334] width 1295 height 669
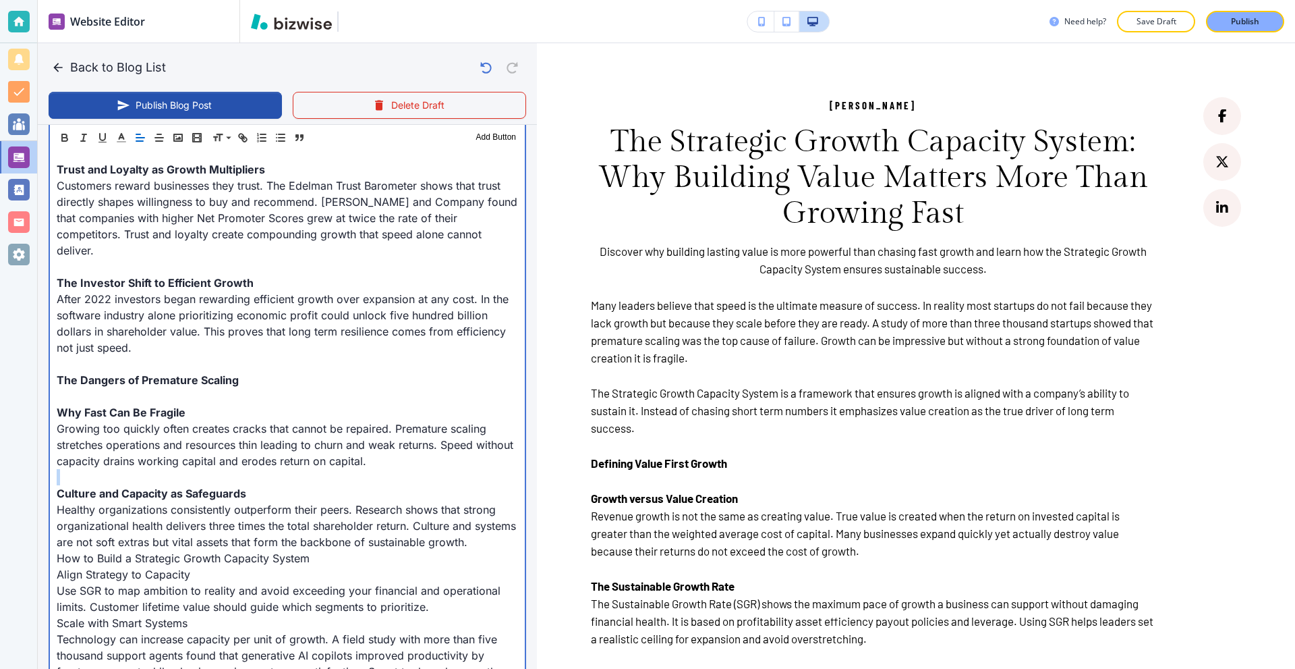
scroll to position [944, 0]
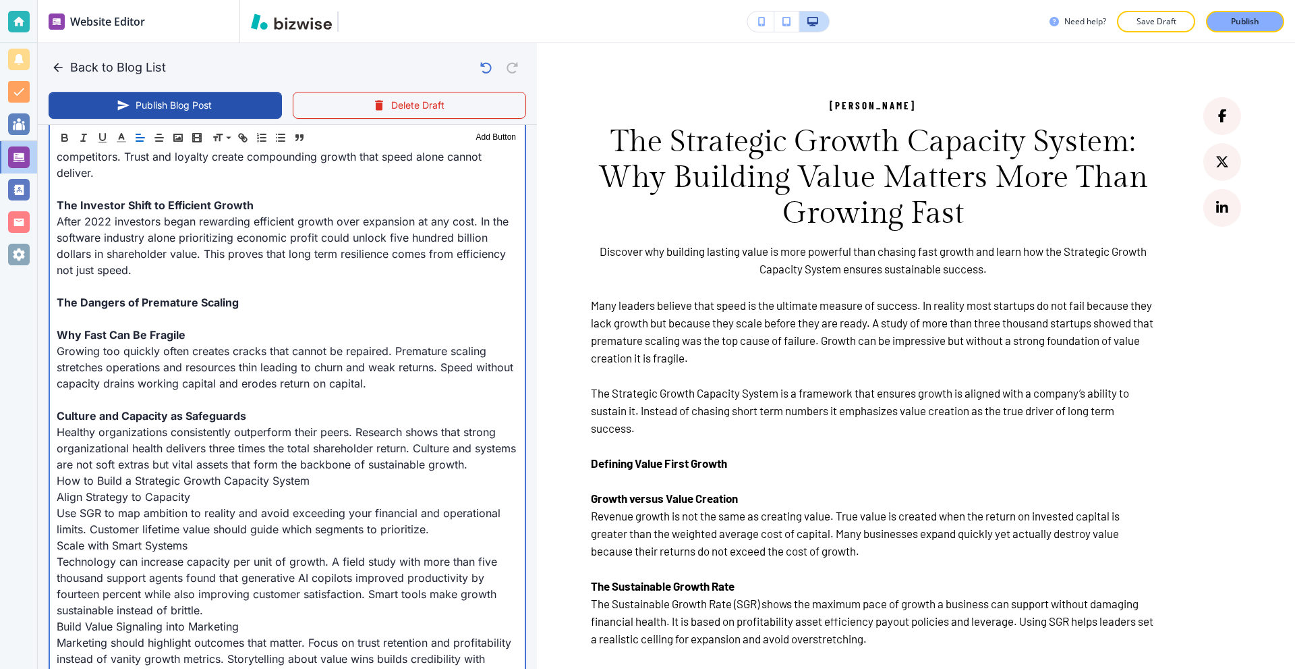
click at [181, 458] on p "Healthy organizations consistently outperform their peers. Research shows that …" at bounding box center [287, 448] width 461 height 49
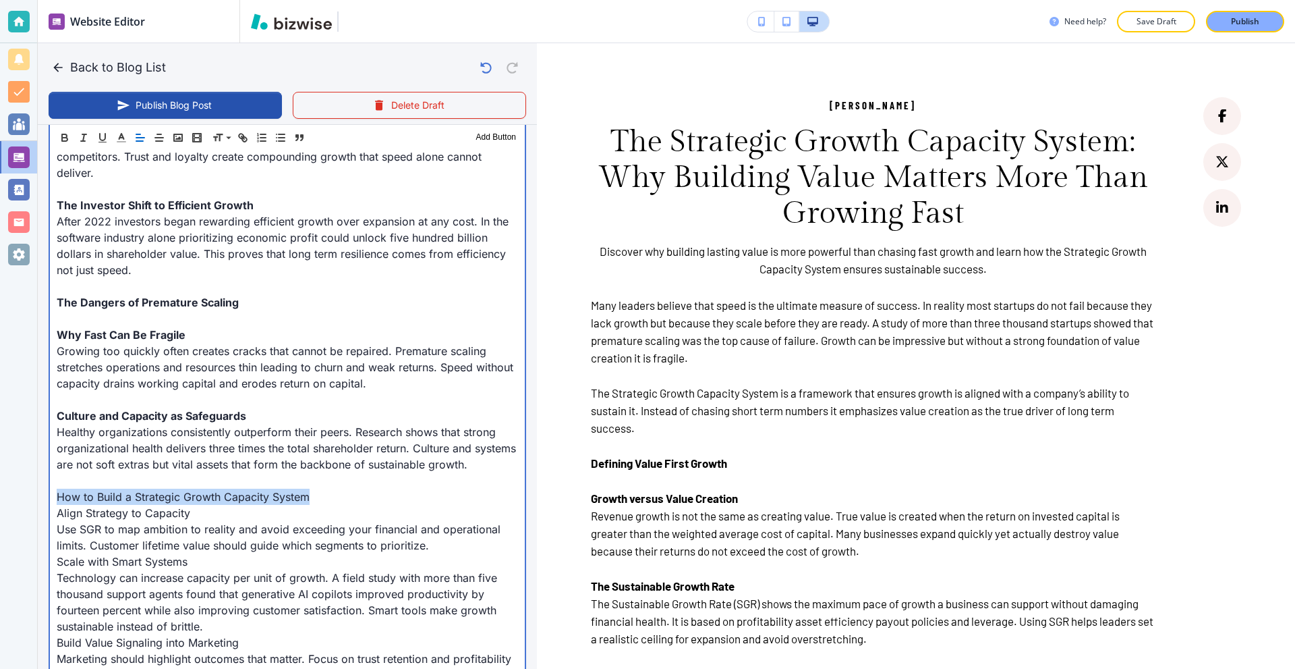
drag, startPoint x: 316, startPoint y: 496, endPoint x: 0, endPoint y: 501, distance: 316.4
click at [0, 501] on div "Website Editor Pages Edit, add, and delete pages or manage your page order Upda…" at bounding box center [647, 334] width 1295 height 669
drag, startPoint x: 207, startPoint y: 517, endPoint x: 0, endPoint y: 521, distance: 207.2
click at [0, 521] on div "Website Editor Pages Edit, add, and delete pages or manage your page order Upda…" at bounding box center [647, 334] width 1295 height 669
click at [212, 516] on p "Align Strategy to Capacity" at bounding box center [287, 513] width 461 height 16
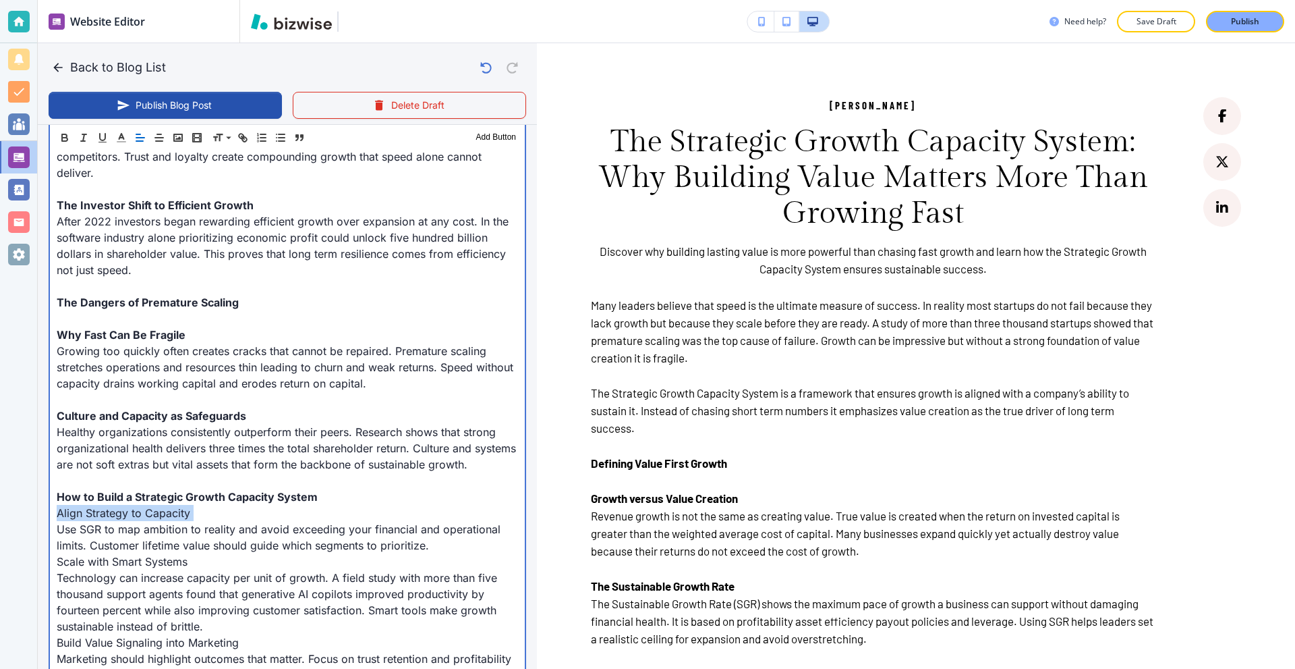
drag, startPoint x: 212, startPoint y: 516, endPoint x: 26, endPoint y: 513, distance: 185.5
click at [26, 513] on div "Website Editor Pages Edit, add, and delete pages or manage your page order Upda…" at bounding box center [647, 334] width 1295 height 669
drag, startPoint x: 186, startPoint y: 557, endPoint x: 39, endPoint y: 557, distance: 147.1
click at [39, 557] on div "Blog Content Header 1 Header 2 Header 3 Body Text Add Button Many leaders belie…" at bounding box center [287, 389] width 499 height 1562
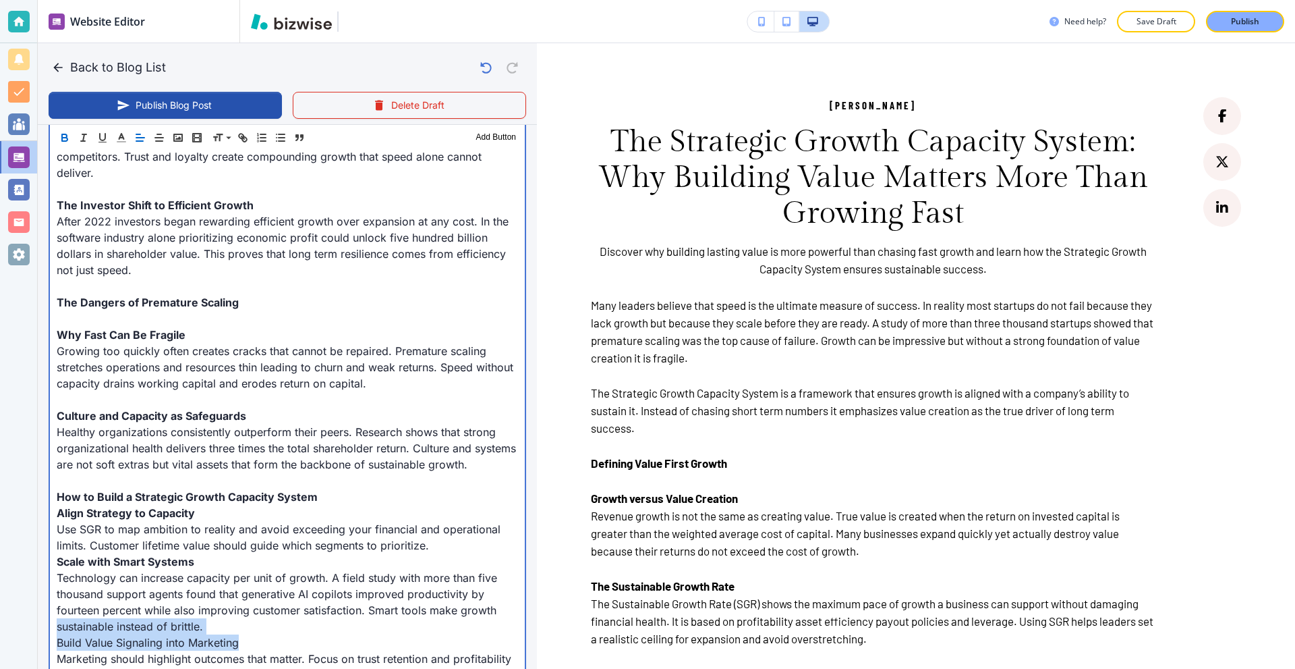
drag, startPoint x: 253, startPoint y: 642, endPoint x: 9, endPoint y: 629, distance: 243.9
click at [9, 629] on div "Website Editor Pages Edit, add, and delete pages or manage your page order Upda…" at bounding box center [647, 334] width 1295 height 669
click at [235, 644] on p "Build Value Signaling into Marketing" at bounding box center [287, 642] width 461 height 16
drag, startPoint x: 205, startPoint y: 639, endPoint x: 0, endPoint y: 631, distance: 205.2
click at [0, 631] on div "Website Editor Pages Edit, add, and delete pages or manage your page order Upda…" at bounding box center [647, 334] width 1295 height 669
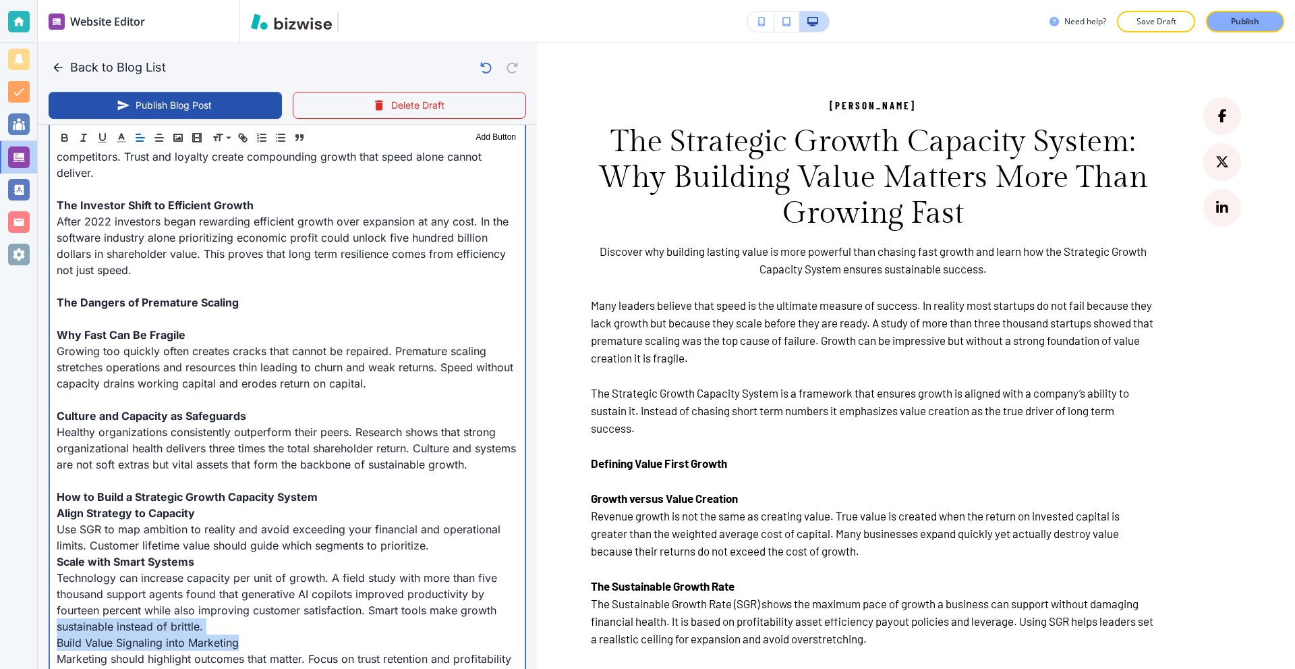
click at [252, 635] on p "Build Value Signaling into Marketing" at bounding box center [287, 642] width 461 height 16
click at [267, 640] on p "Build Value Signaling into Marketing" at bounding box center [287, 642] width 461 height 16
drag, startPoint x: 267, startPoint y: 640, endPoint x: 0, endPoint y: 638, distance: 267.2
click at [0, 638] on div "Website Editor Pages Edit, add, and delete pages or manage your page order Upda…" at bounding box center [647, 334] width 1295 height 669
click at [350, 492] on p "How to Build a Strategic Growth Capacity System" at bounding box center [287, 496] width 461 height 16
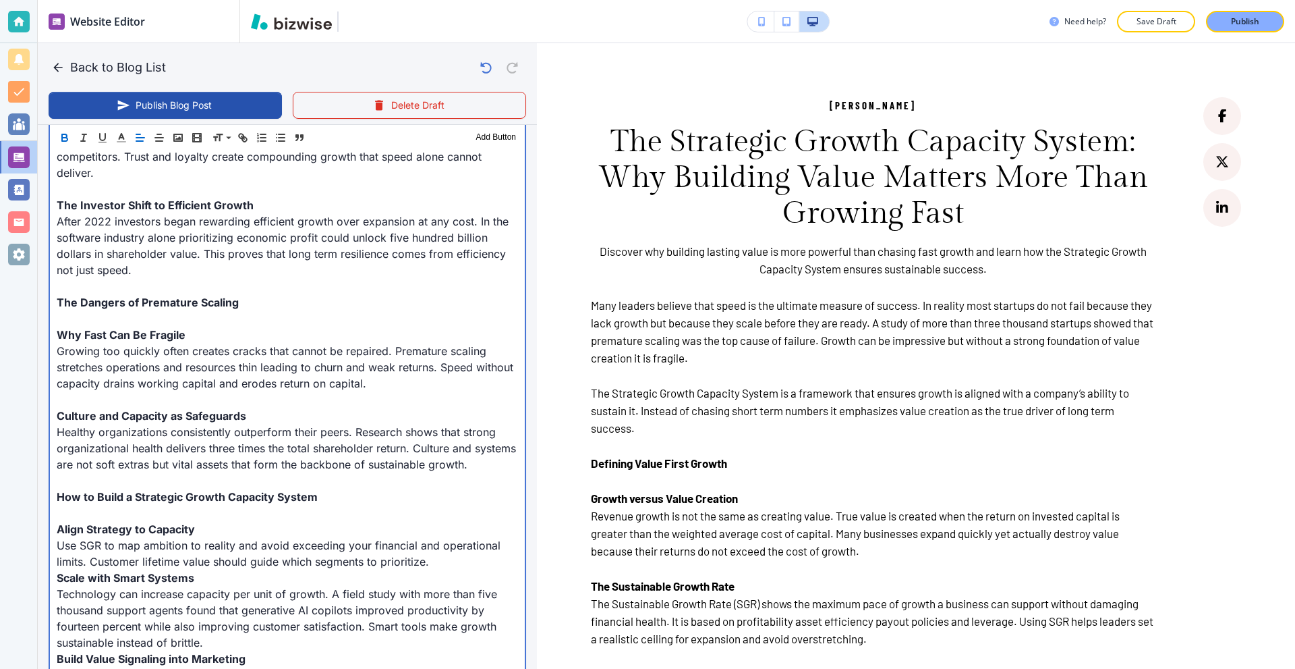
click at [241, 575] on p "Scale with Smart Systems" at bounding box center [287, 577] width 461 height 16
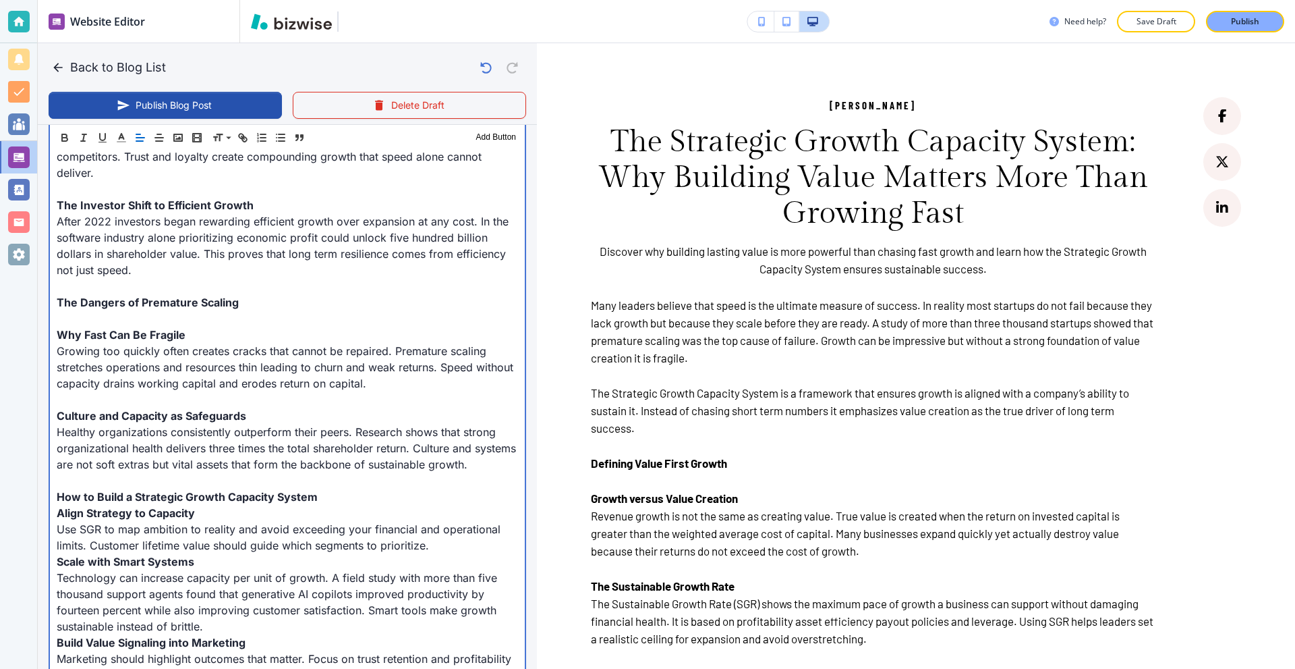
click at [449, 538] on p "Use SGR to map ambition to reality and avoid exceeding your financial and opera…" at bounding box center [287, 537] width 461 height 32
click at [356, 495] on p "How to Build a Strategic Growth Capacity System" at bounding box center [287, 496] width 461 height 16
type input "Sep 23, 2025 05:03 AM"
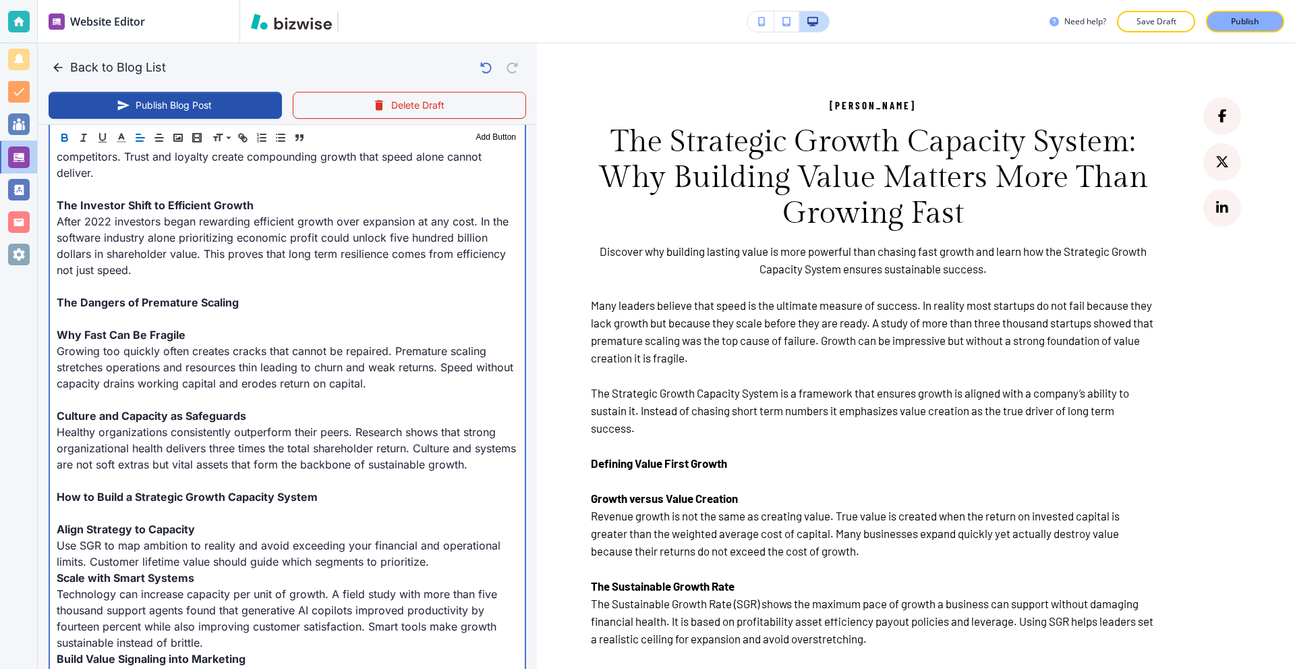
click at [436, 563] on p "Use SGR to map ambition to reality and avoid exceeding your financial and opera…" at bounding box center [287, 553] width 461 height 32
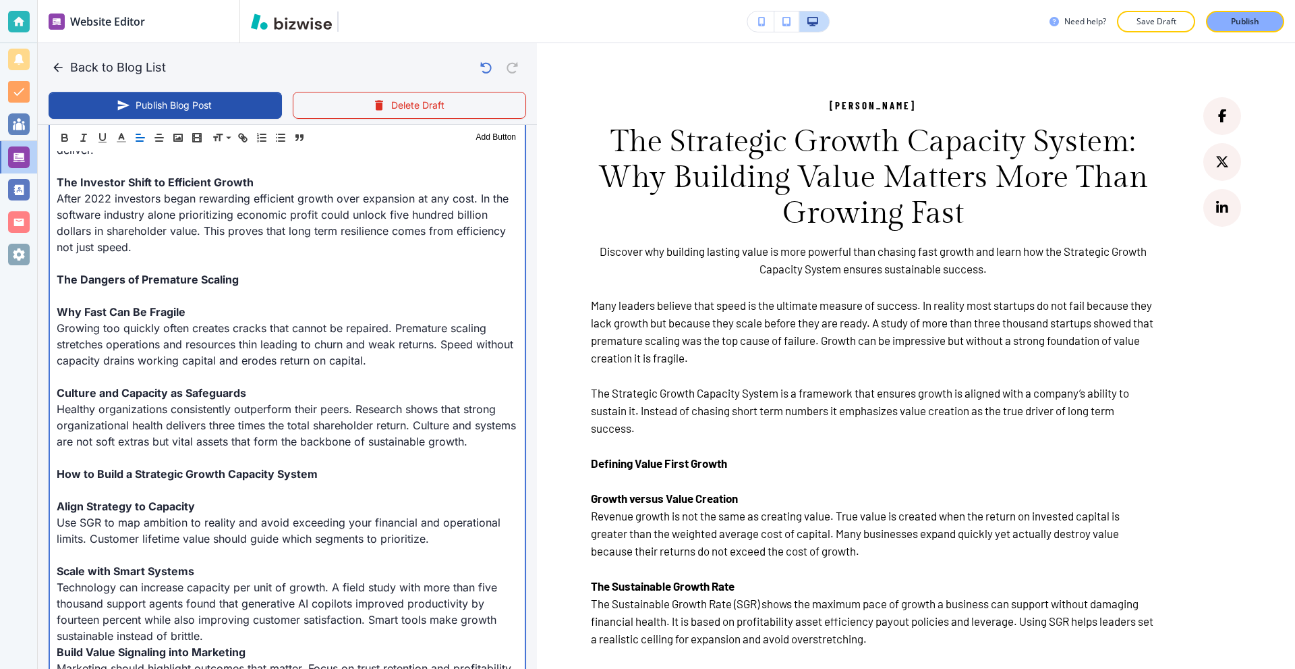
scroll to position [1147, 0]
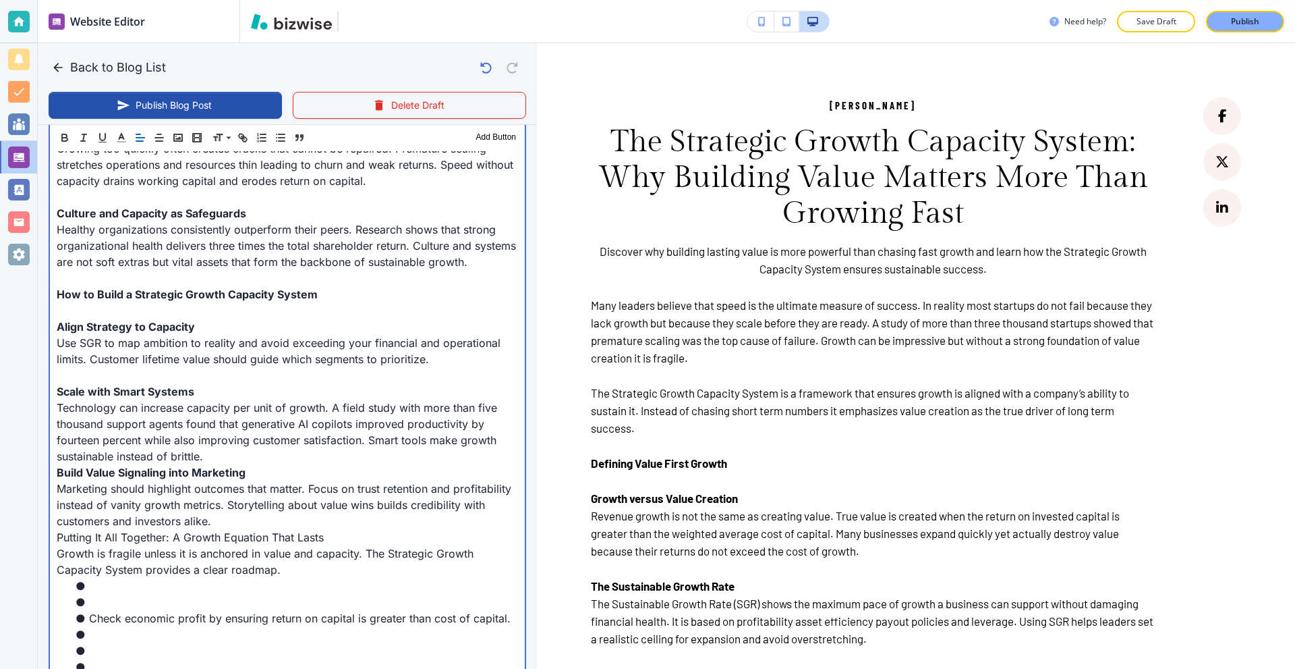
click at [271, 459] on p "Technology can increase capacity per unit of growth. A field study with more th…" at bounding box center [287, 431] width 461 height 65
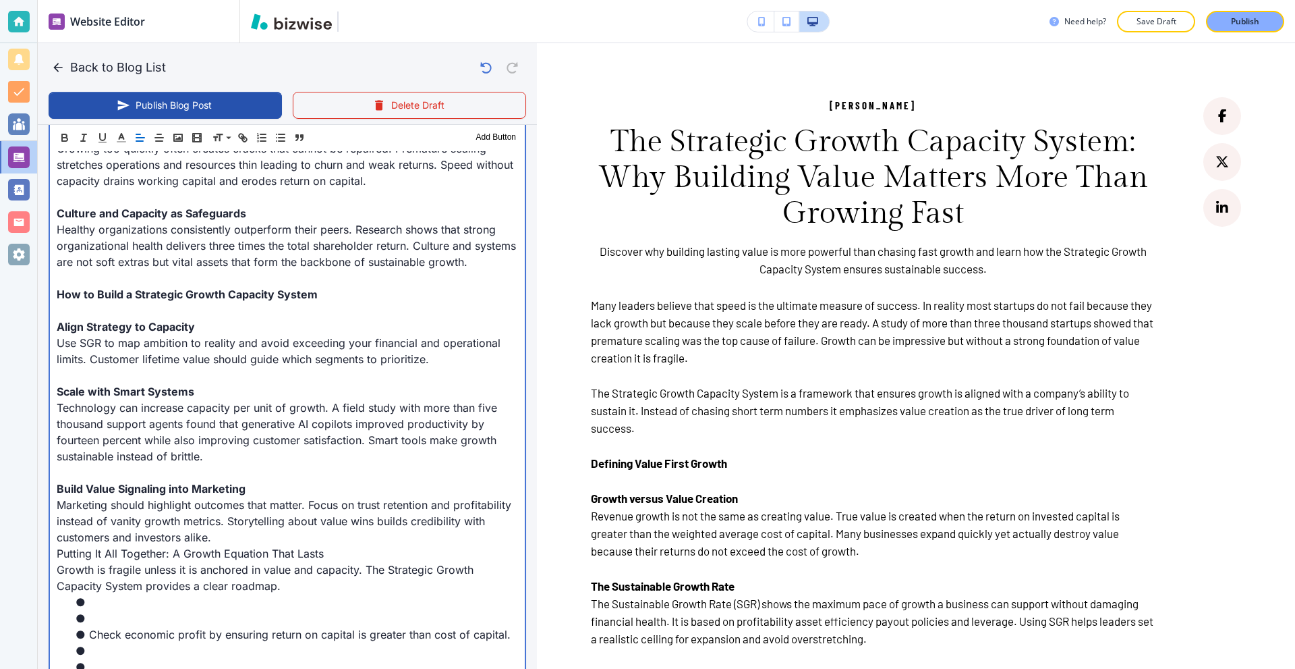
click at [331, 538] on p "Marketing should highlight outcomes that matter. Focus on trust retention and p…" at bounding box center [287, 521] width 461 height 49
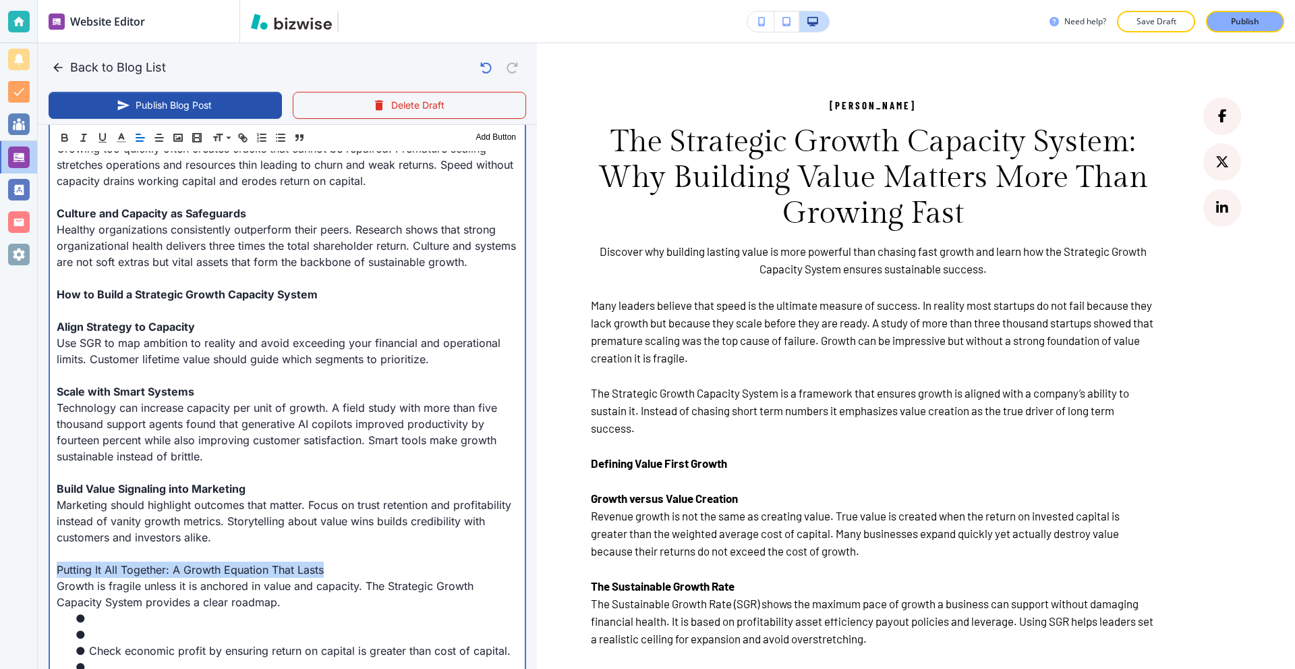
drag, startPoint x: 317, startPoint y: 567, endPoint x: 53, endPoint y: 573, distance: 264.5
click at [53, 573] on div "Many leaders believe that speed is the ultimate measure of success. In reality …" at bounding box center [287, 230] width 475 height 1552
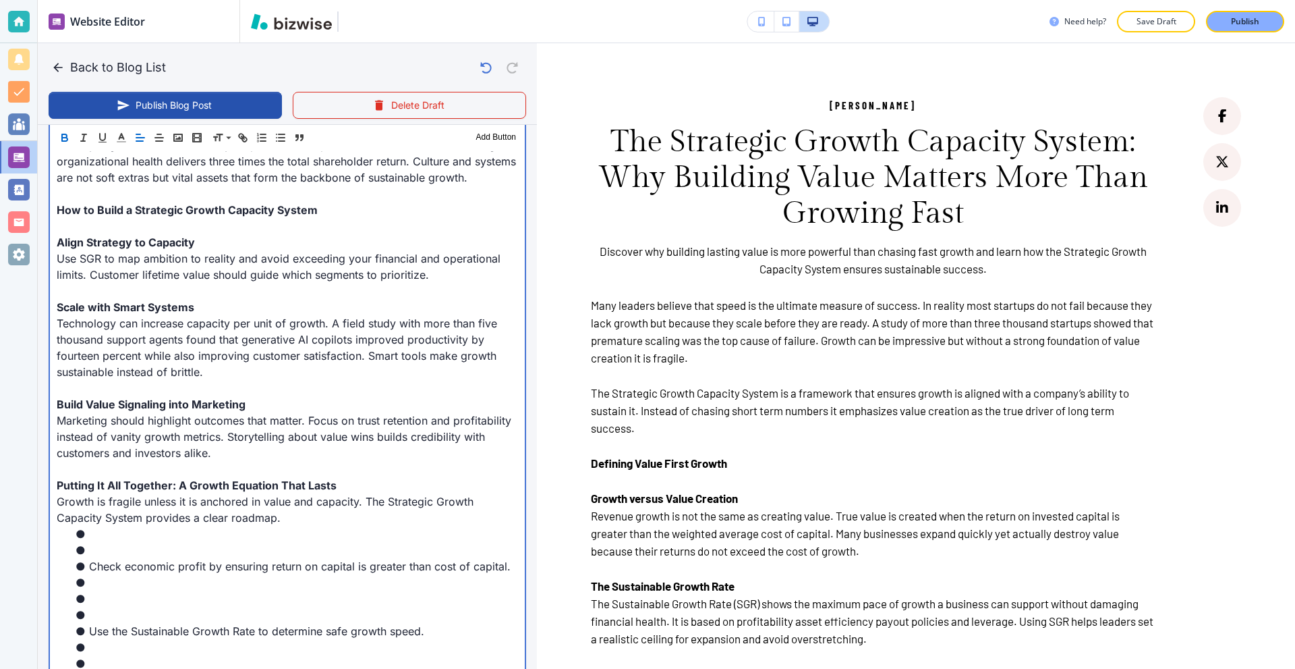
scroll to position [1282, 0]
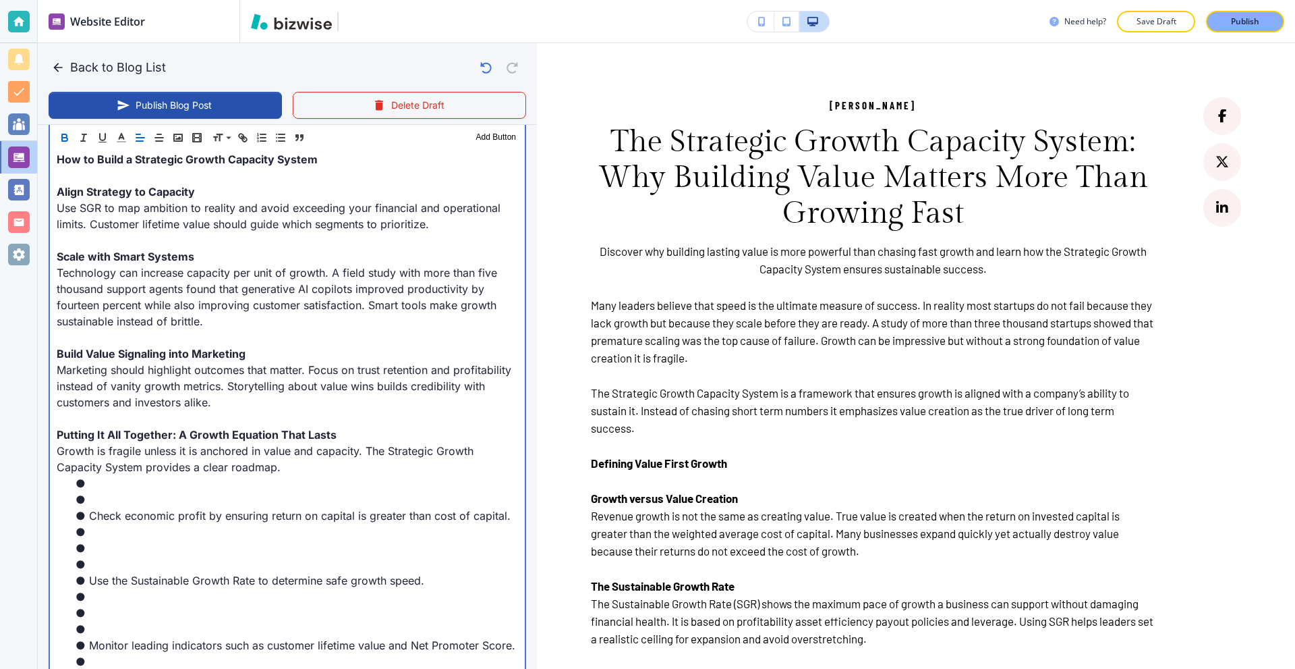
click at [128, 492] on li at bounding box center [295, 499] width 445 height 16
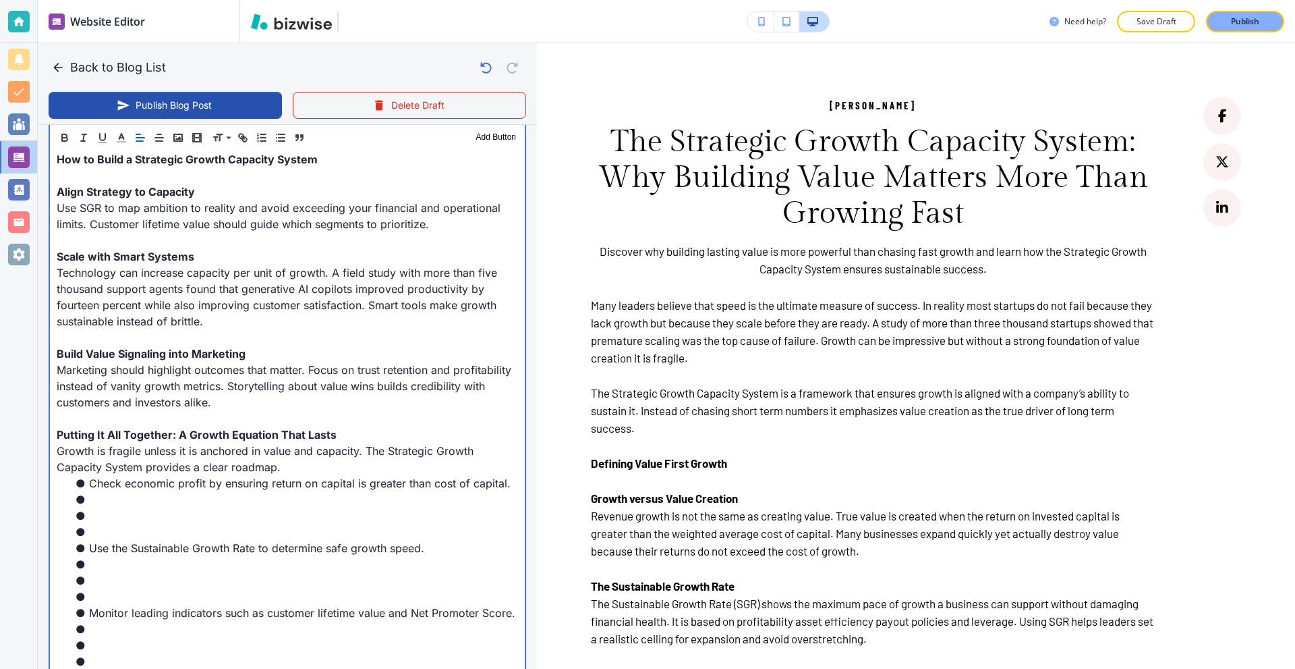
click at [119, 537] on li at bounding box center [295, 531] width 445 height 16
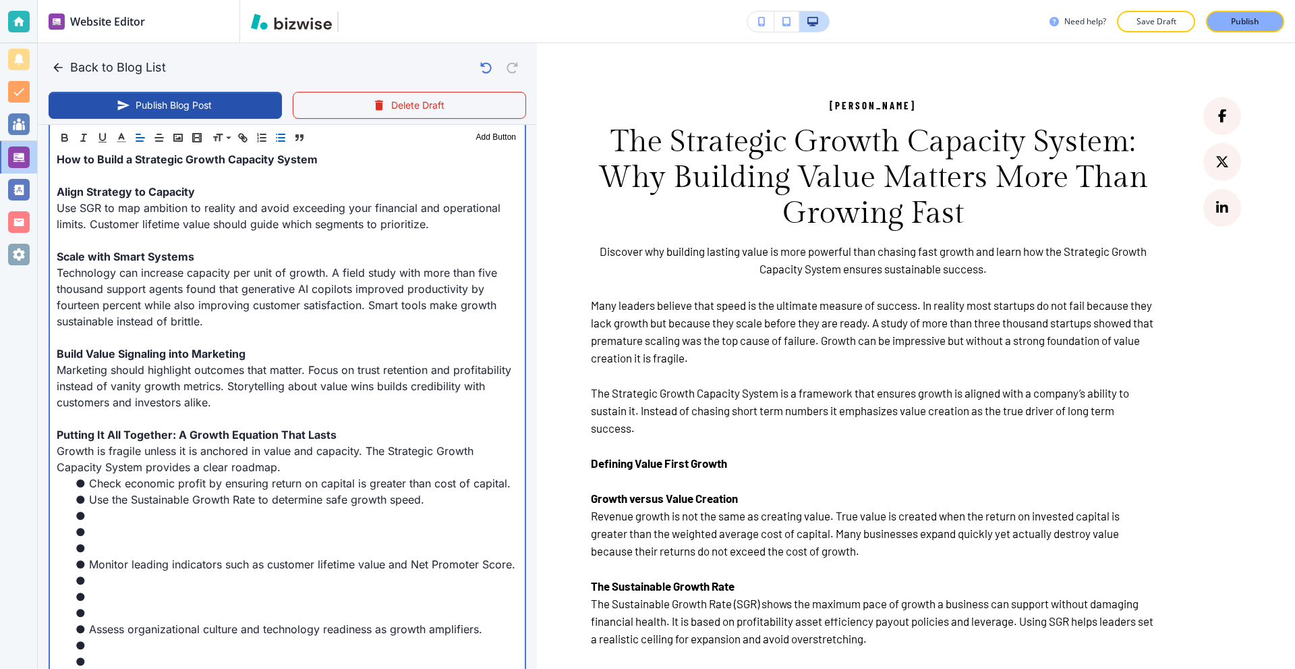
click at [119, 557] on li "Monitor leading indicators such as customer lifetime value and Net Promoter Sco…" at bounding box center [295, 564] width 445 height 16
click at [119, 549] on li at bounding box center [295, 548] width 445 height 16
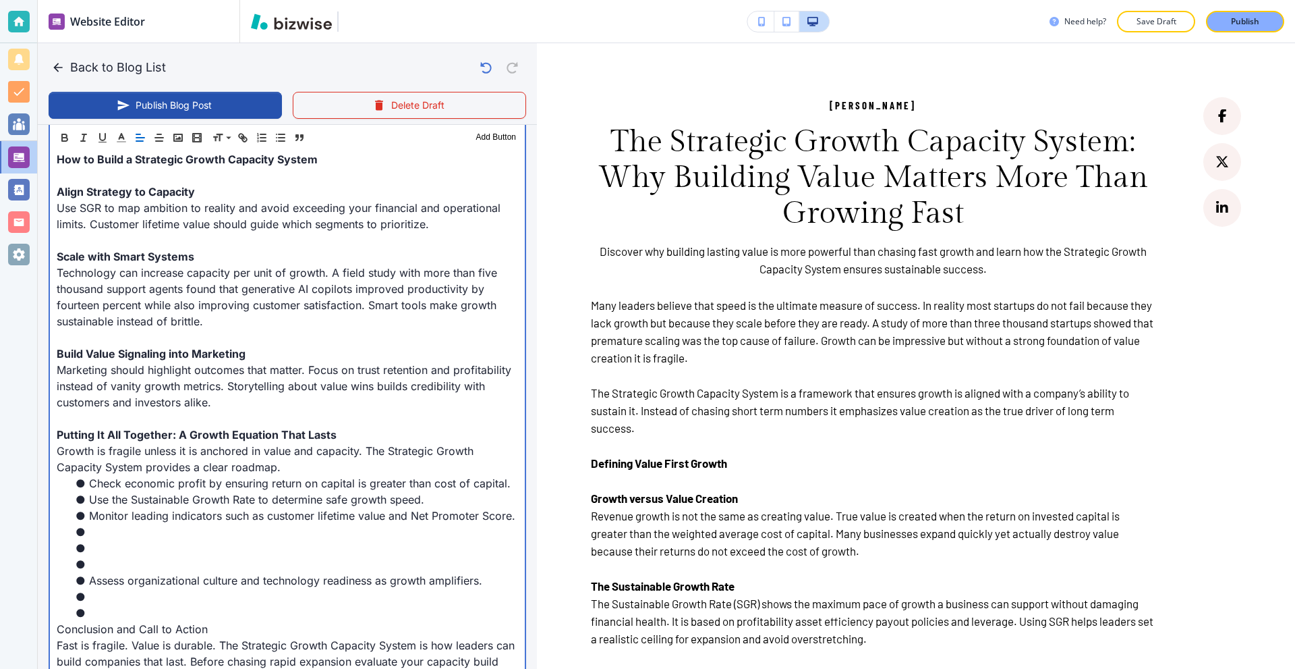
click at [119, 564] on li at bounding box center [295, 564] width 445 height 16
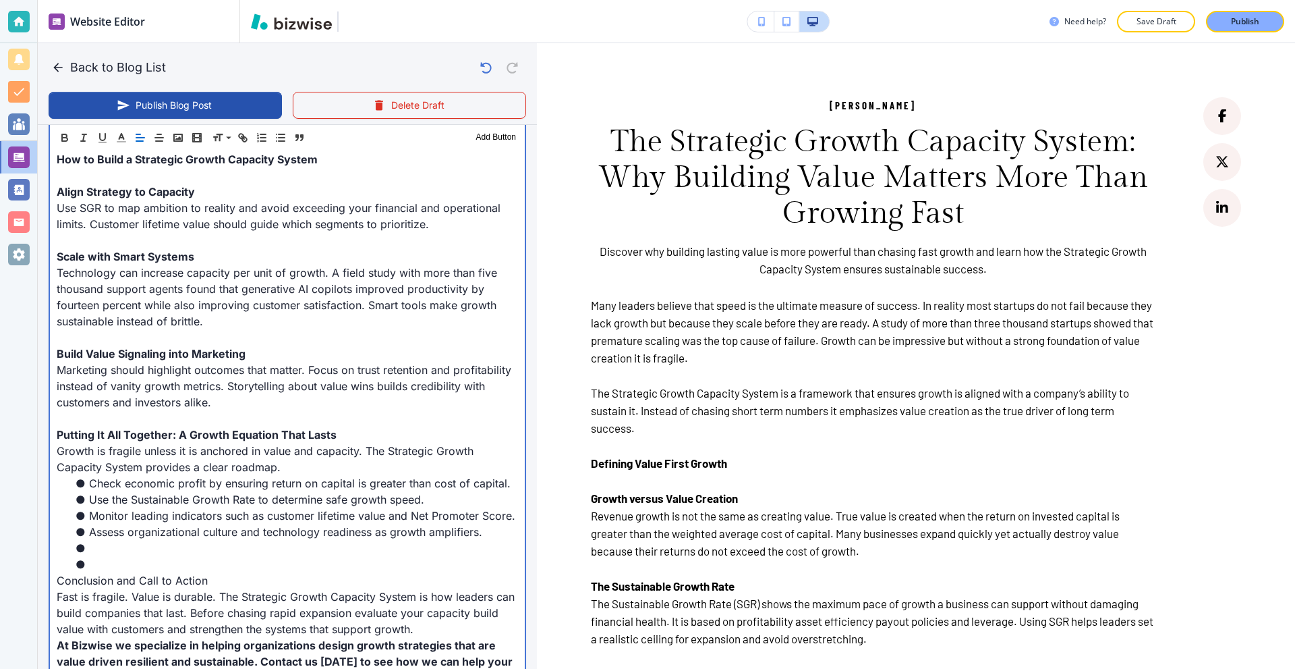
click at [119, 563] on li at bounding box center [295, 564] width 445 height 16
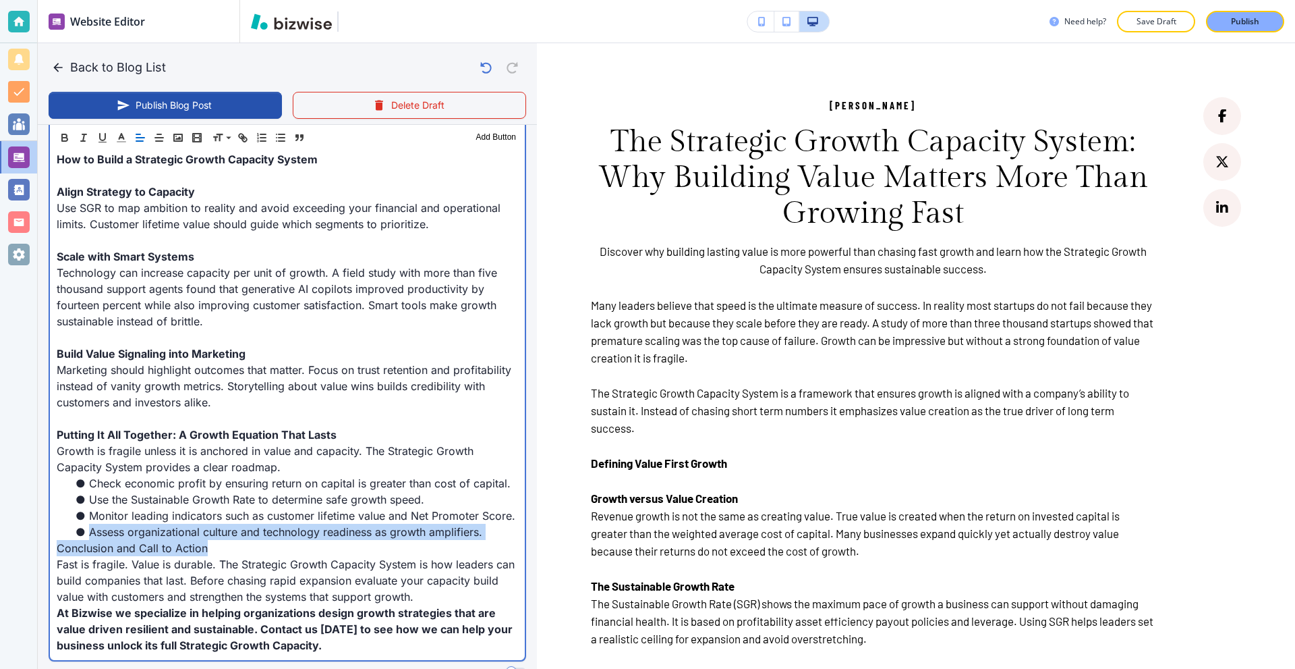
drag, startPoint x: 236, startPoint y: 550, endPoint x: 0, endPoint y: 536, distance: 236.5
click at [0, 536] on div "Website Editor Pages Edit, add, and delete pages or manage your page order Upda…" at bounding box center [647, 334] width 1295 height 669
click at [252, 551] on p "Conclusion and Call to Action" at bounding box center [287, 548] width 461 height 16
drag, startPoint x: 252, startPoint y: 551, endPoint x: 0, endPoint y: 544, distance: 252.4
click at [0, 544] on div "Website Editor Pages Edit, add, and delete pages or manage your page order Upda…" at bounding box center [647, 334] width 1295 height 669
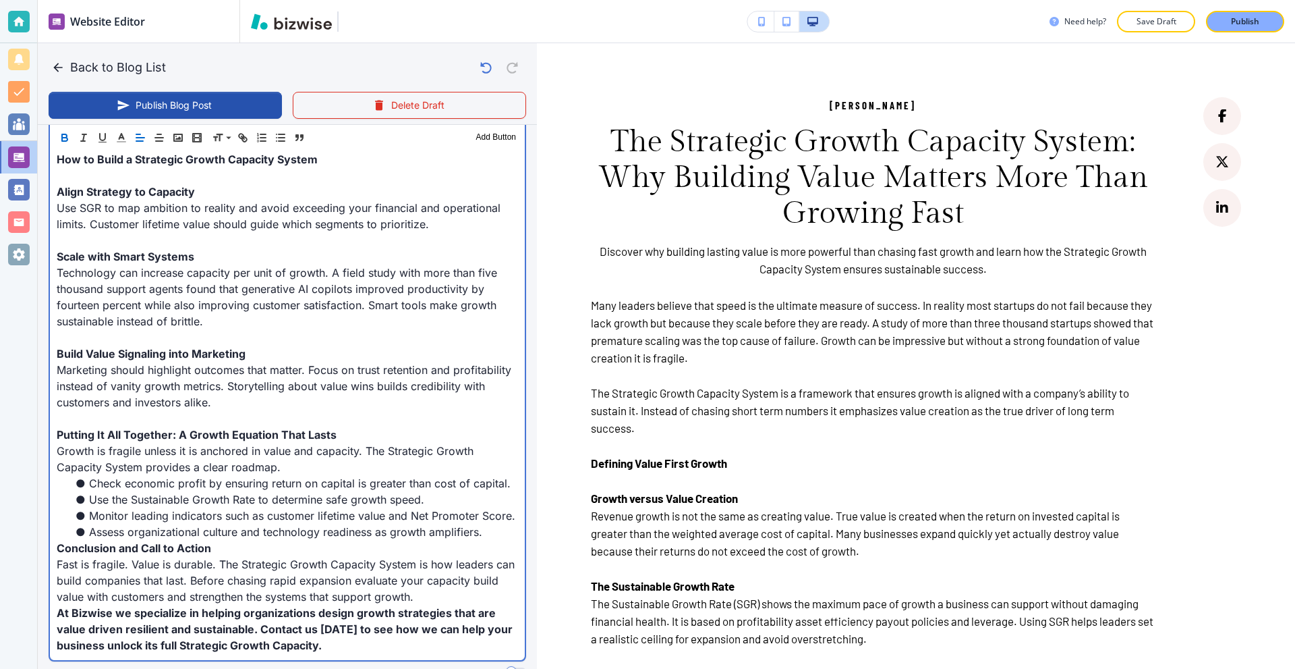
click at [107, 617] on strong "At Bizwise we specialize in helping organizations design growth strategies that…" at bounding box center [286, 629] width 459 height 46
drag, startPoint x: 110, startPoint y: 615, endPoint x: 73, endPoint y: 615, distance: 37.1
click at [73, 615] on strong "At Bizwise we specialize in helping organizations design growth strategies that…" at bounding box center [286, 629] width 459 height 46
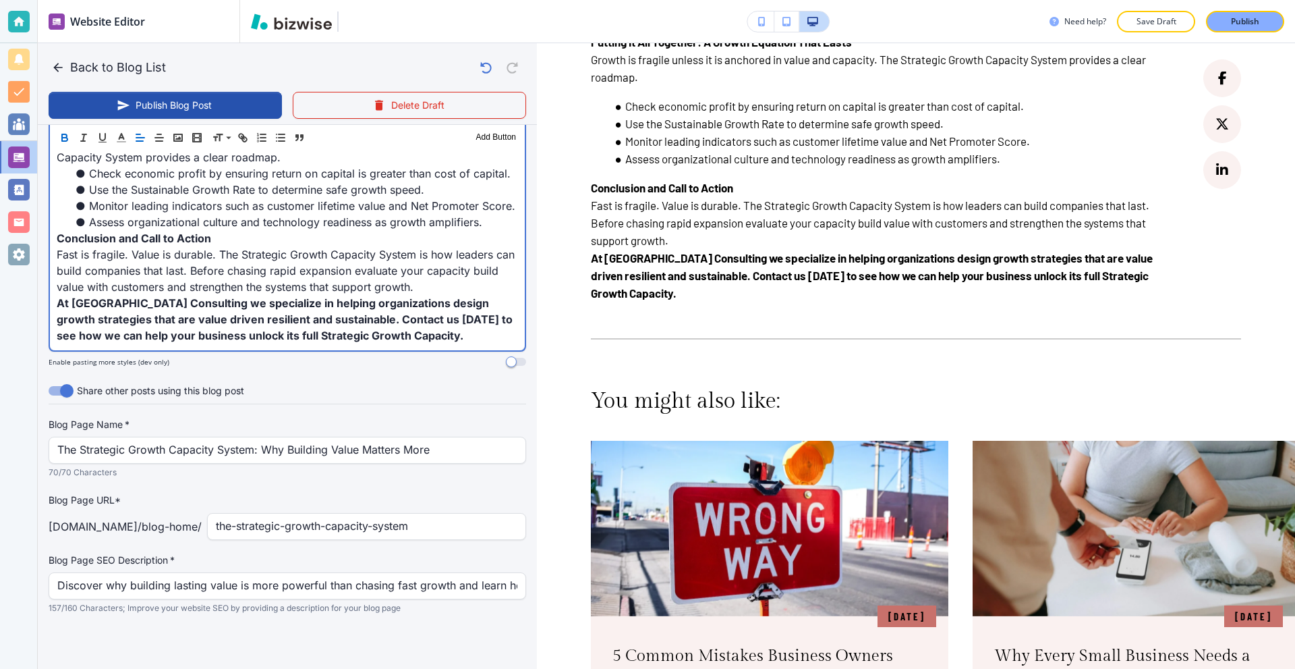
scroll to position [1349, 0]
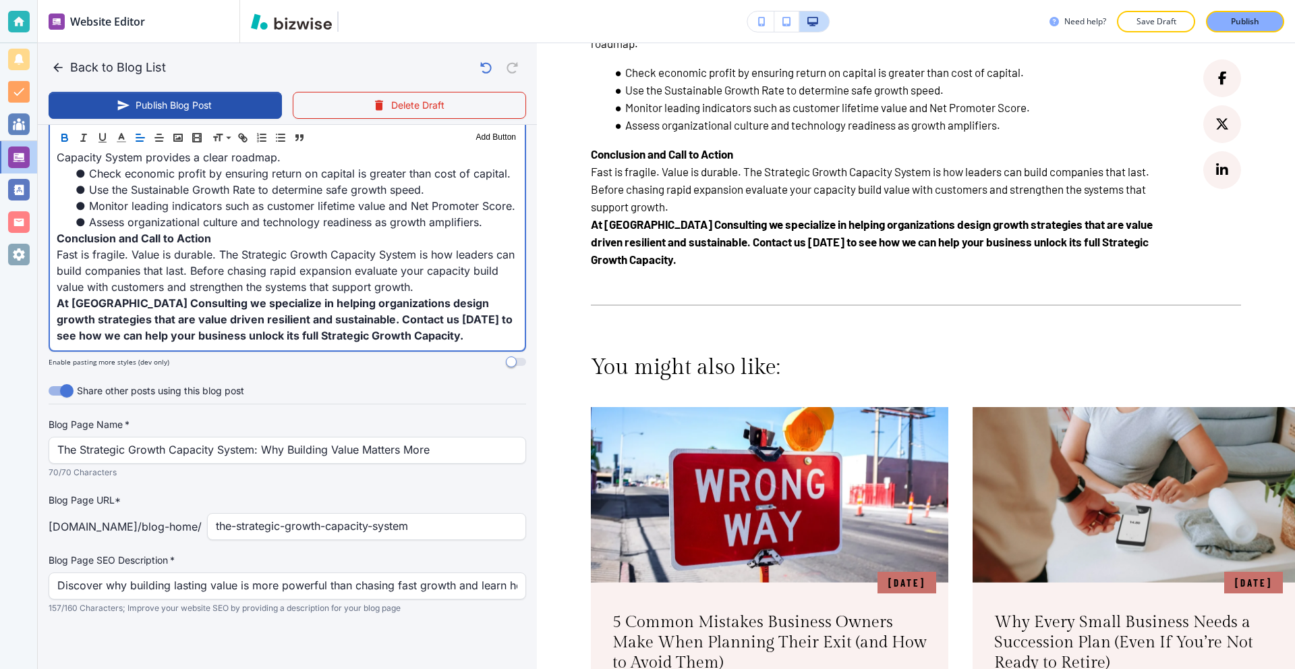
click at [452, 291] on p "Fast is fragile. Value is durable. The Strategic Growth Capacity System is how …" at bounding box center [287, 270] width 461 height 49
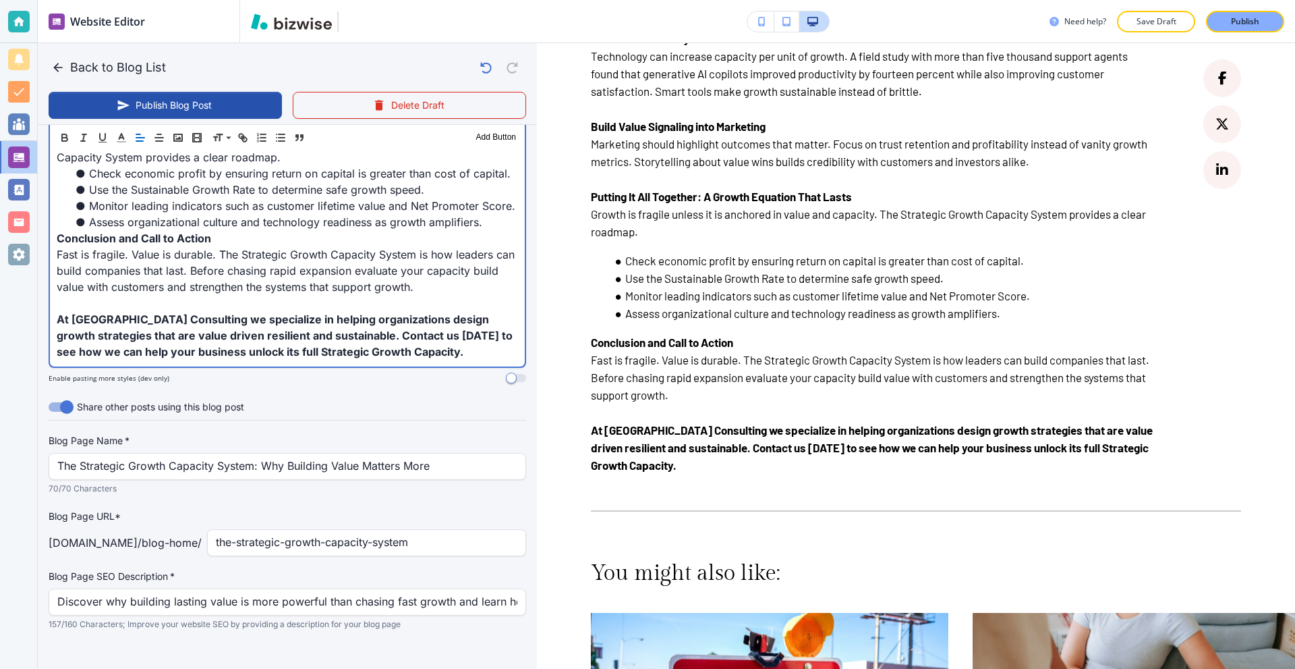
scroll to position [1079, 0]
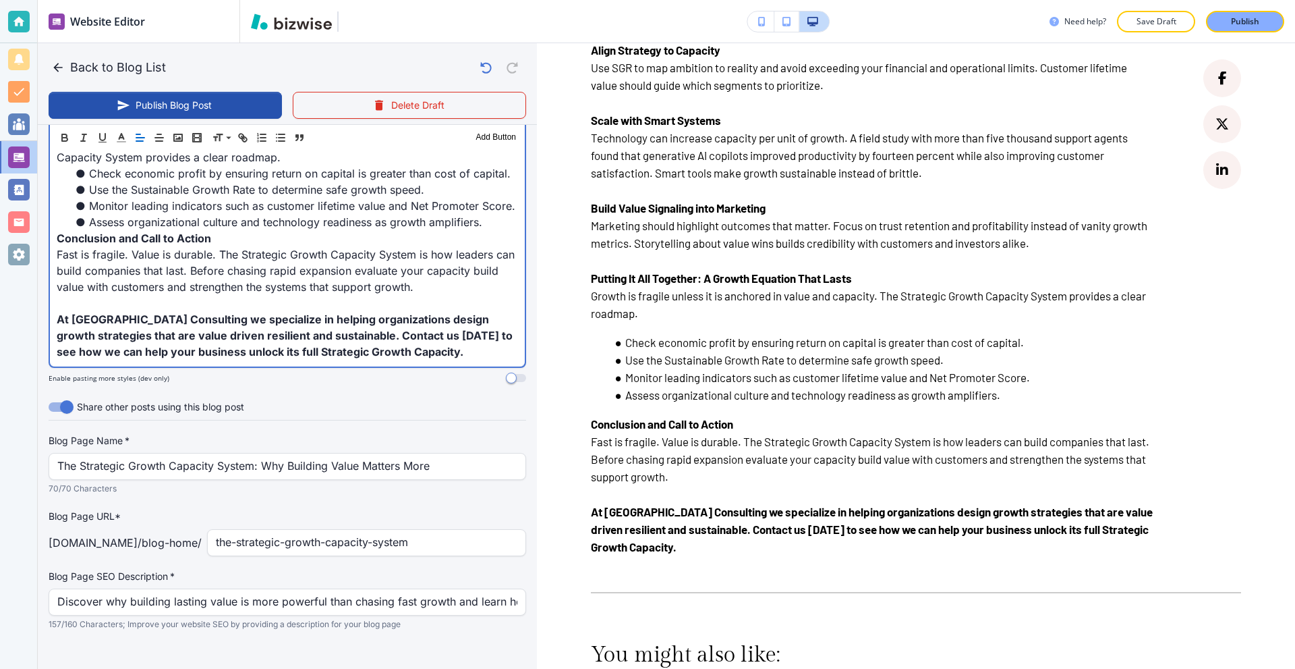
click at [238, 239] on p "Conclusion and Call to Action" at bounding box center [287, 238] width 461 height 16
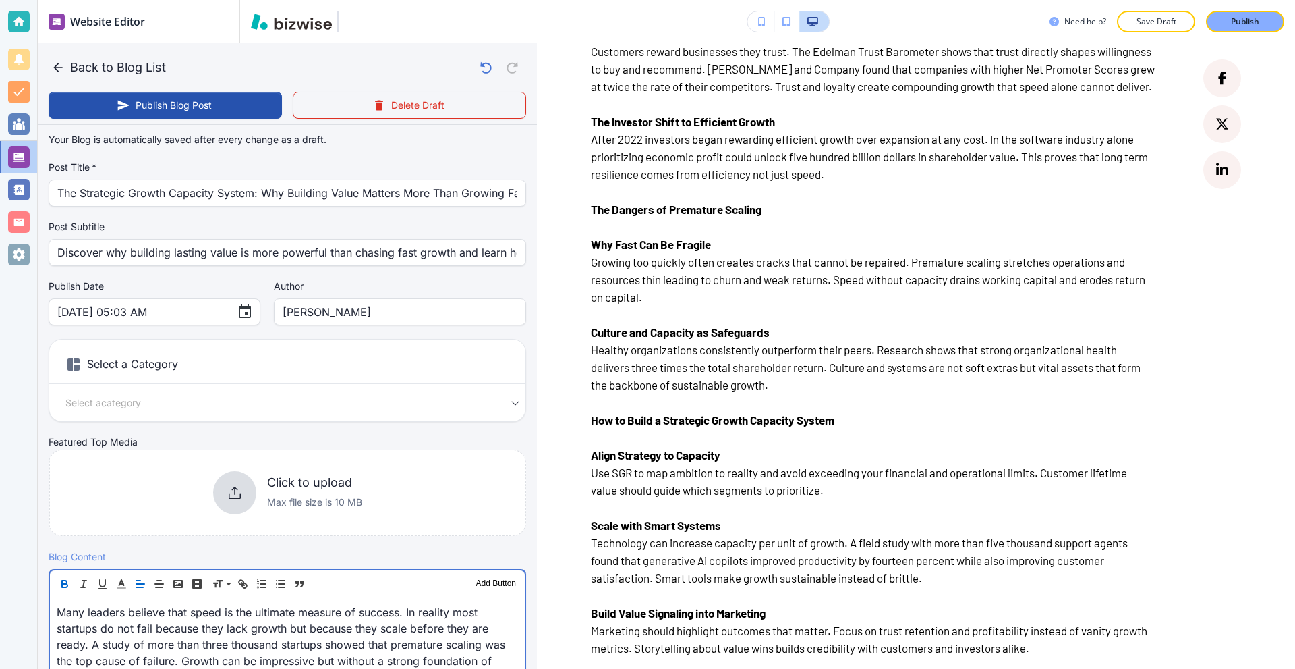
scroll to position [0, 0]
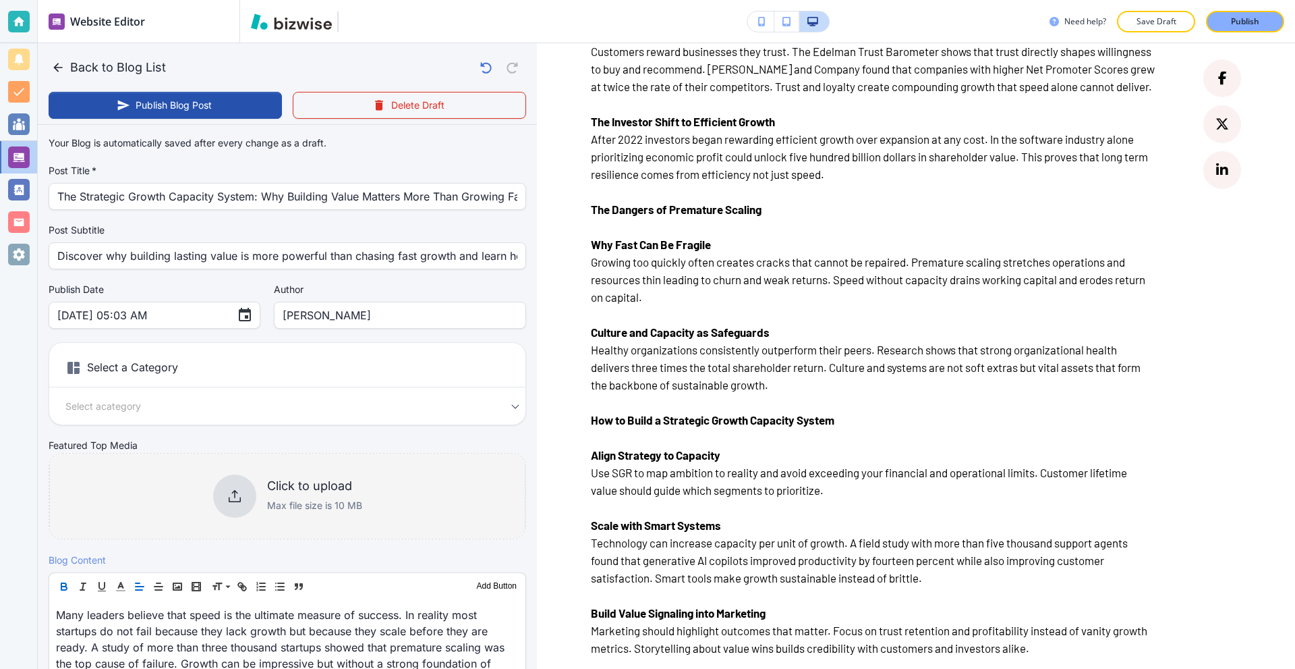
click at [220, 478] on div at bounding box center [234, 495] width 43 height 43
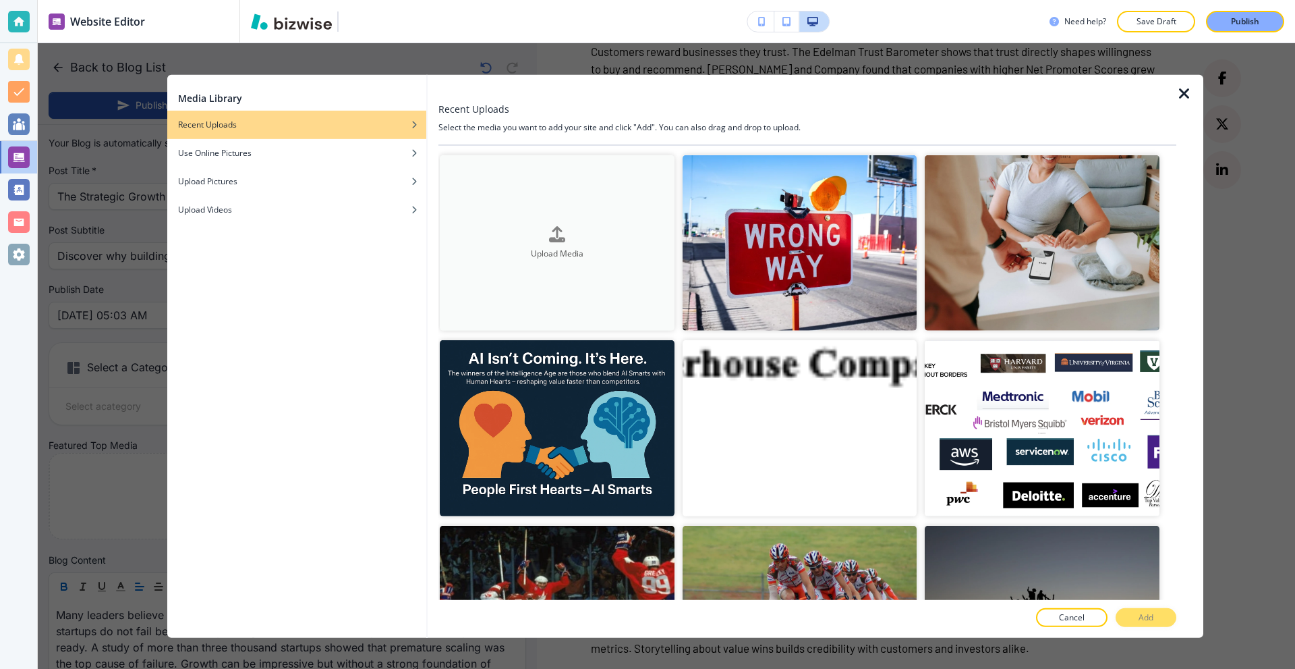
click at [506, 208] on button "Upload Media" at bounding box center [557, 242] width 235 height 176
click at [287, 156] on div "Use Online Pictures" at bounding box center [296, 152] width 259 height 12
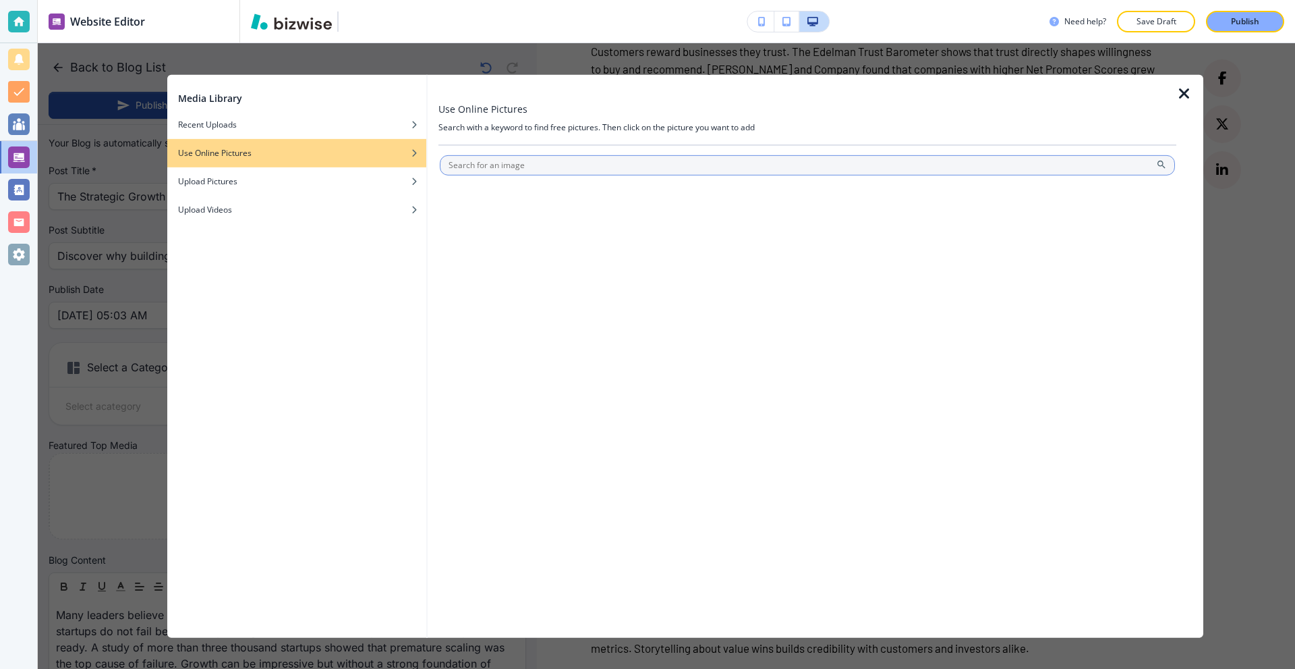
click at [546, 165] on input "text" at bounding box center [807, 164] width 735 height 20
type input "consulting"
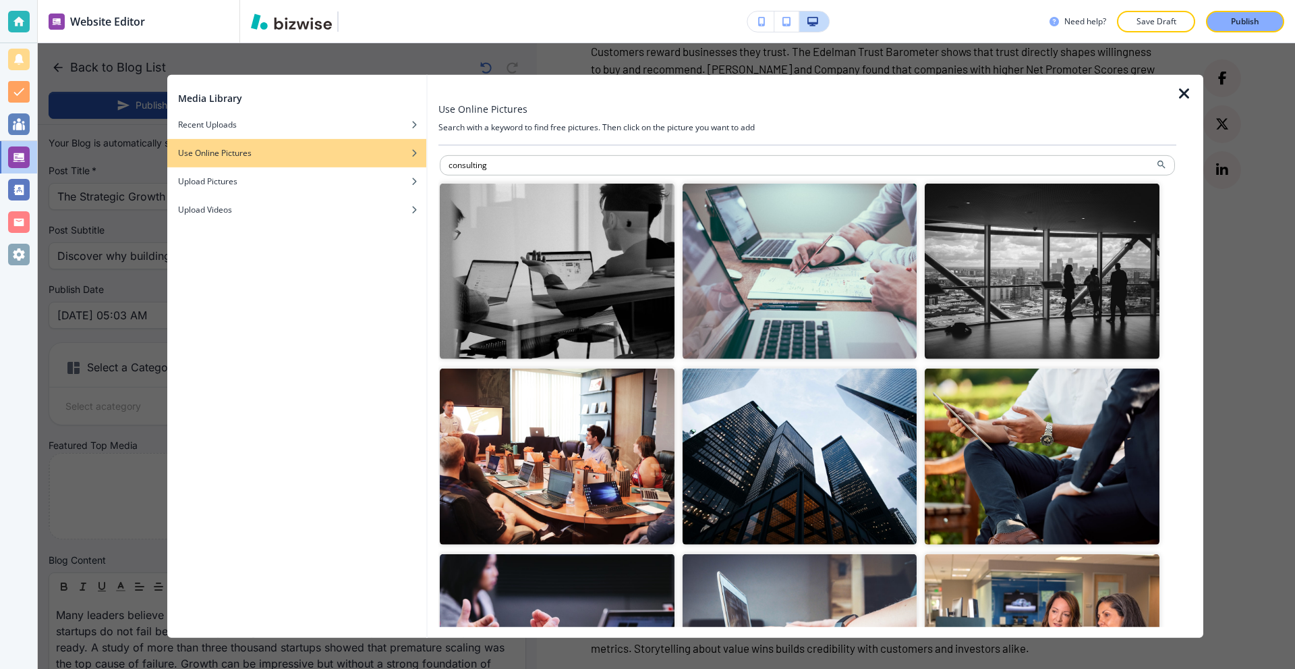
click at [1055, 447] on img "button" at bounding box center [1042, 456] width 235 height 176
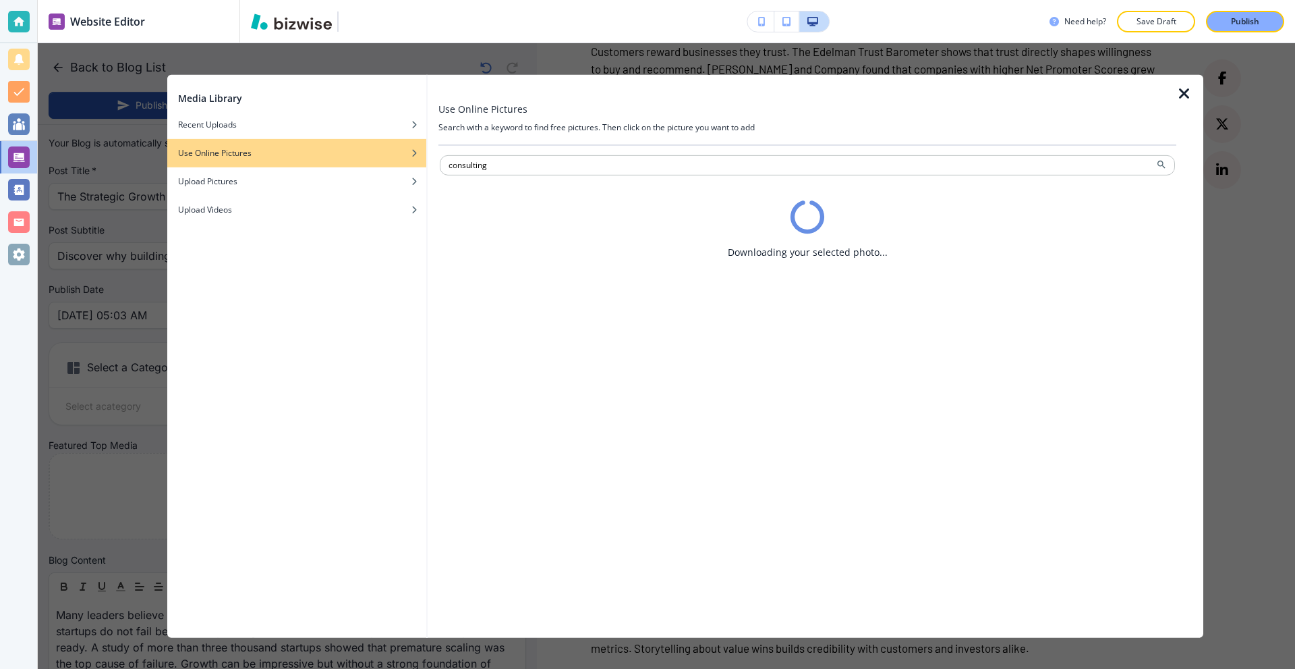
type input "Sep 23, 2025 05:04 AM"
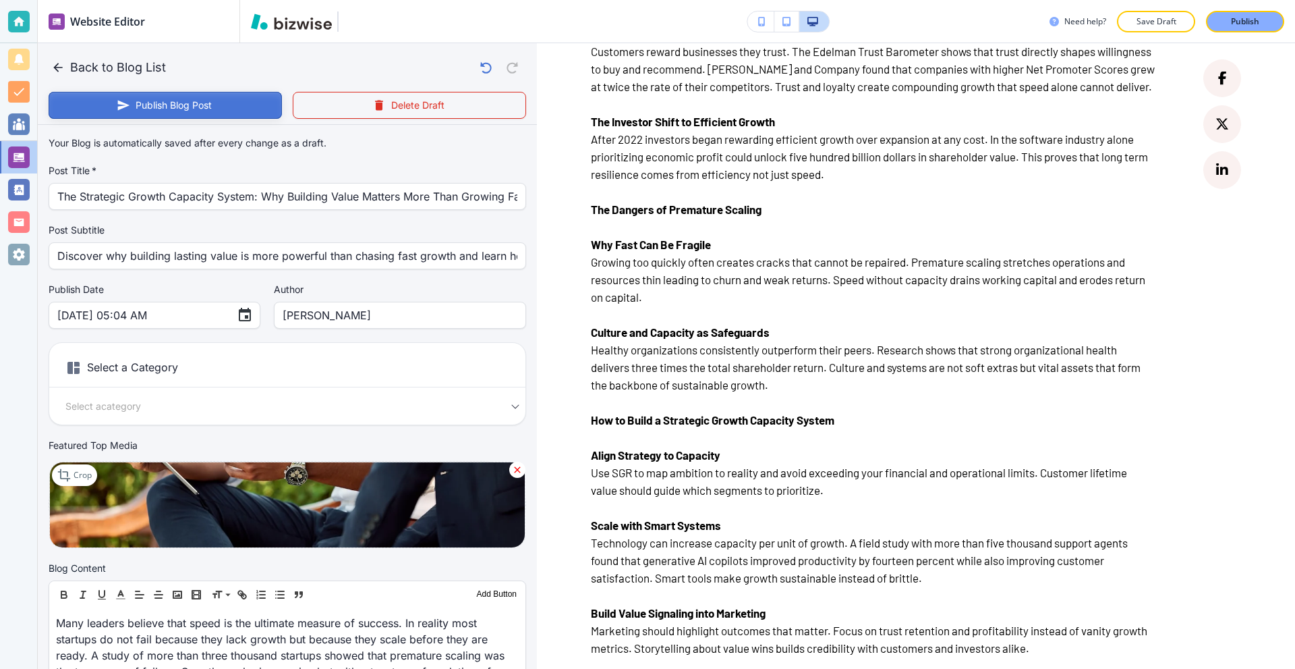
click at [186, 109] on button "Publish Blog Post" at bounding box center [165, 105] width 233 height 27
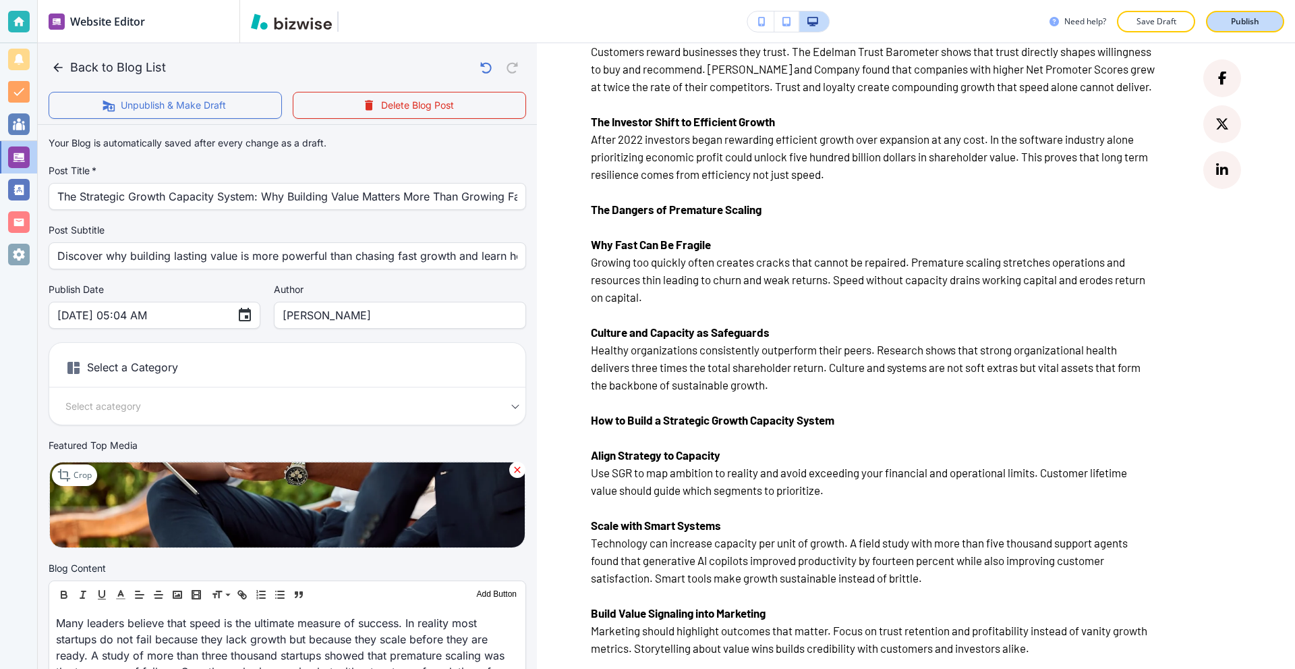
click at [1234, 26] on p "Publish" at bounding box center [1245, 22] width 28 height 12
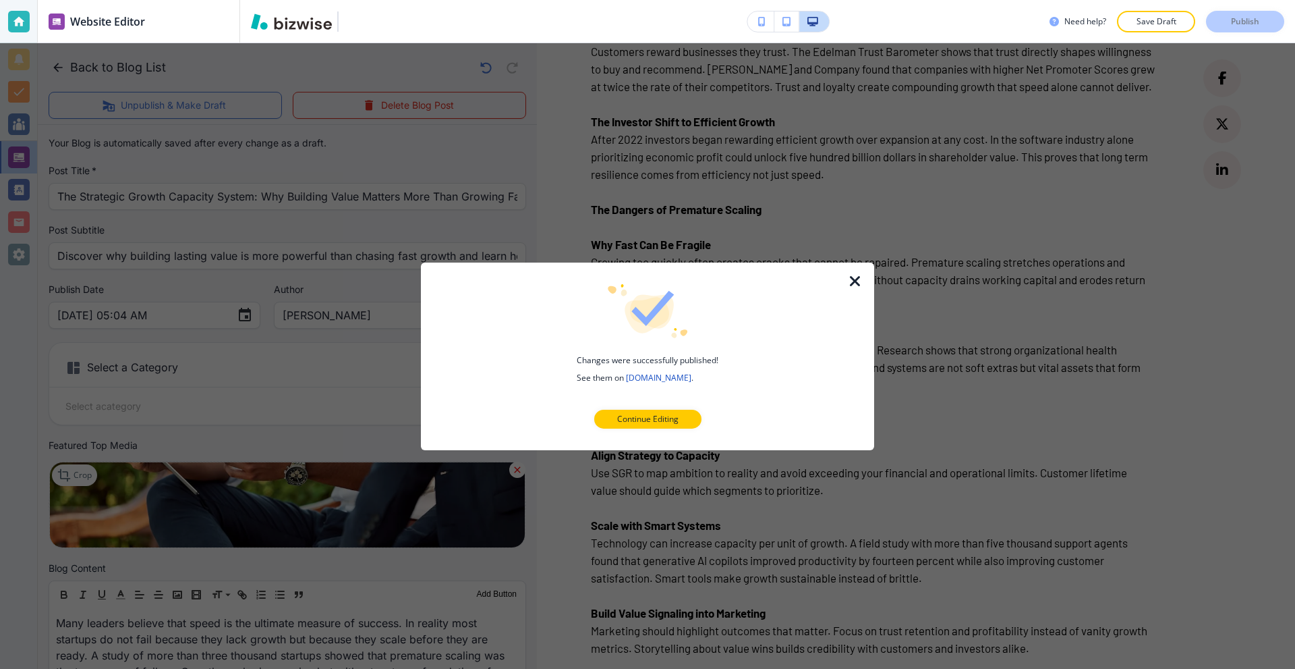
click at [855, 283] on icon "button" at bounding box center [855, 281] width 16 height 16
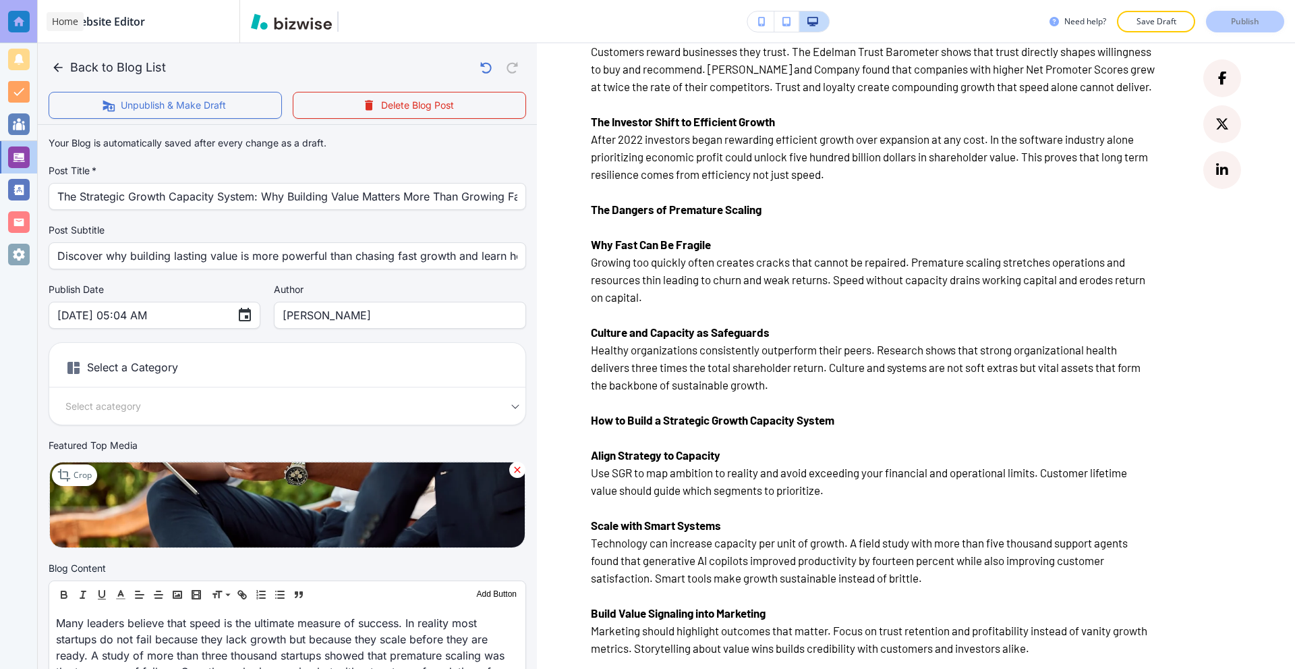
click at [21, 30] on div at bounding box center [19, 22] width 22 height 22
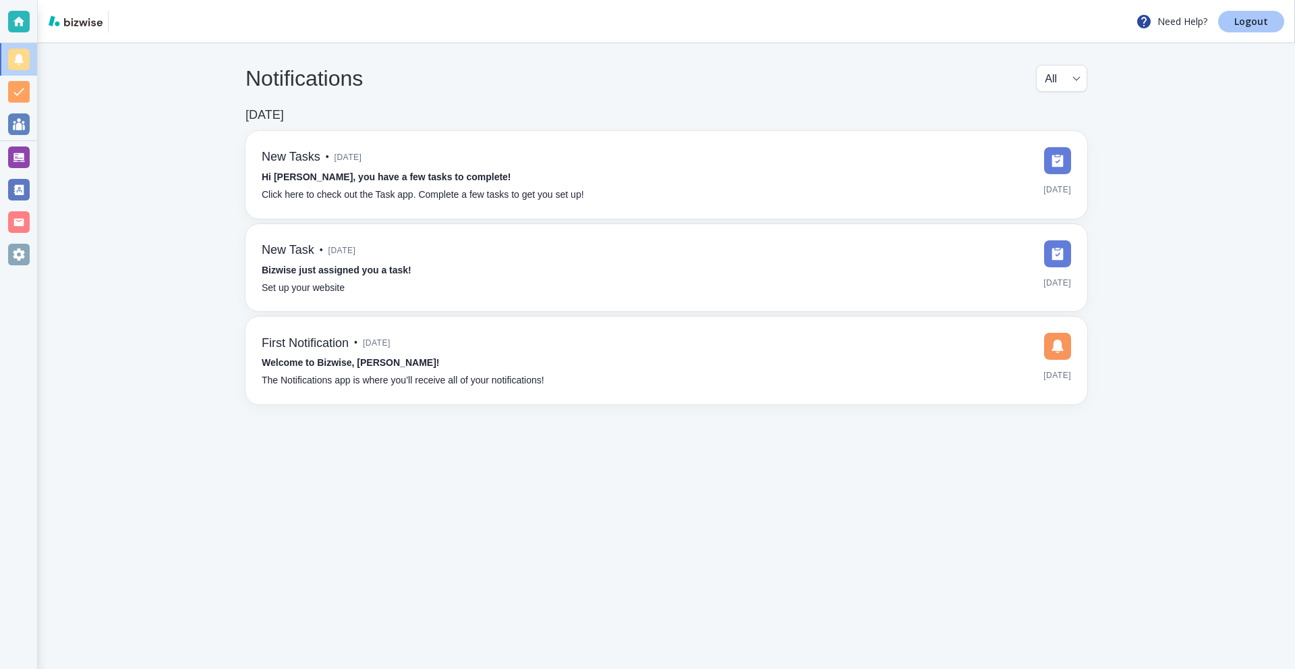
drag, startPoint x: 1266, startPoint y: 24, endPoint x: 1170, endPoint y: 4, distance: 97.9
click at [1264, 24] on p "Logout" at bounding box center [1252, 21] width 34 height 9
